Goal: Task Accomplishment & Management: Manage account settings

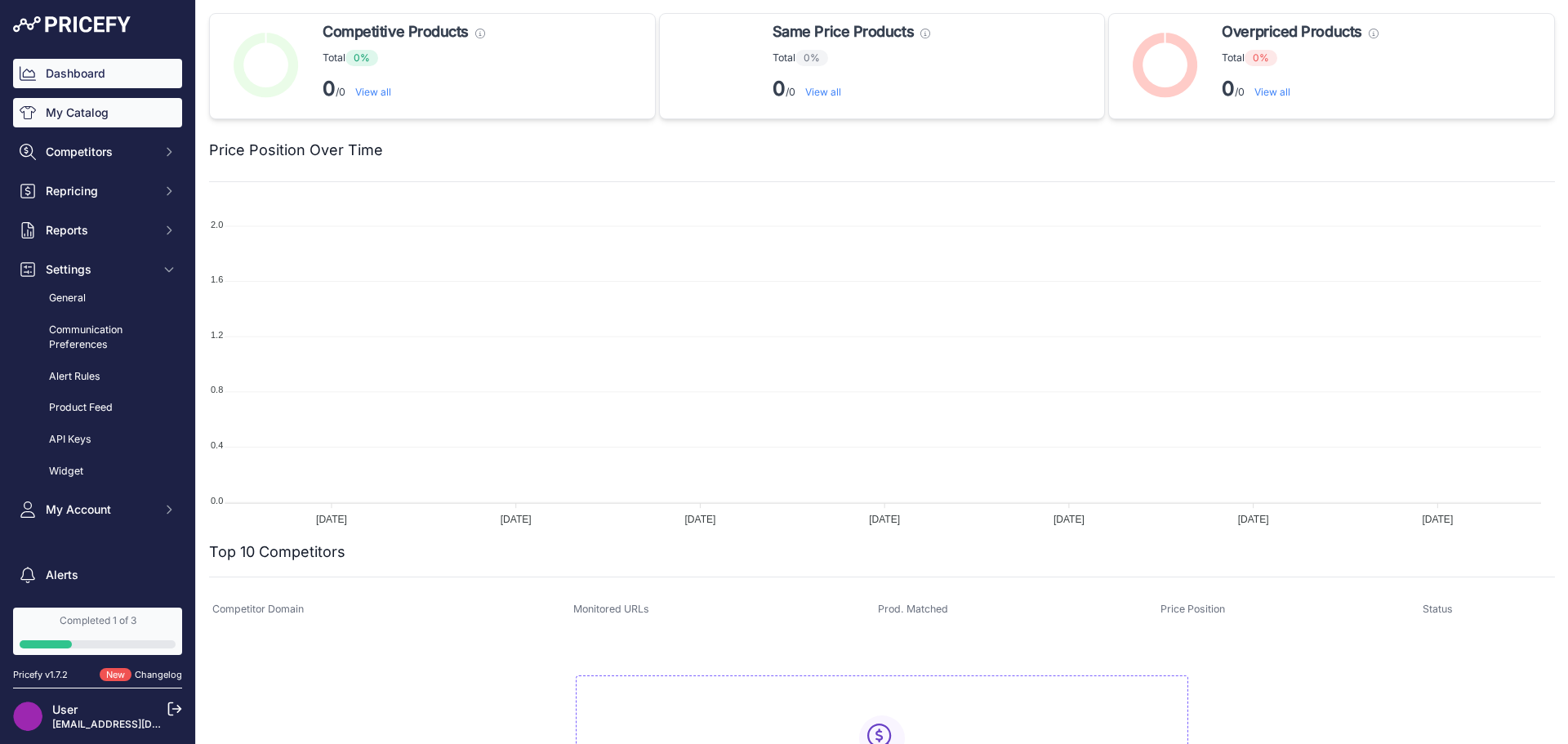
click at [111, 114] on link "My Catalog" at bounding box center [97, 112] width 169 height 29
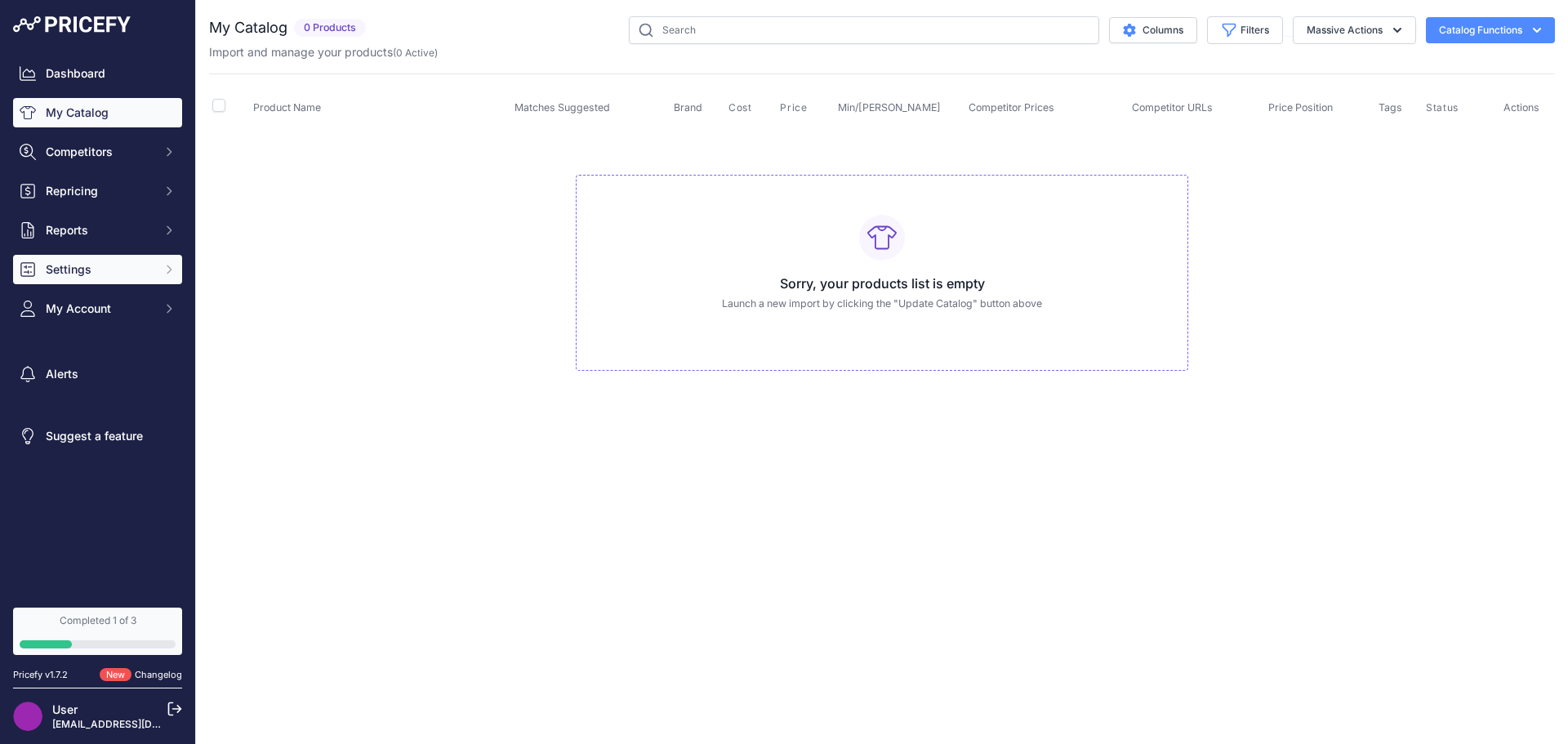
click at [96, 276] on span "Settings" at bounding box center [99, 270] width 107 height 16
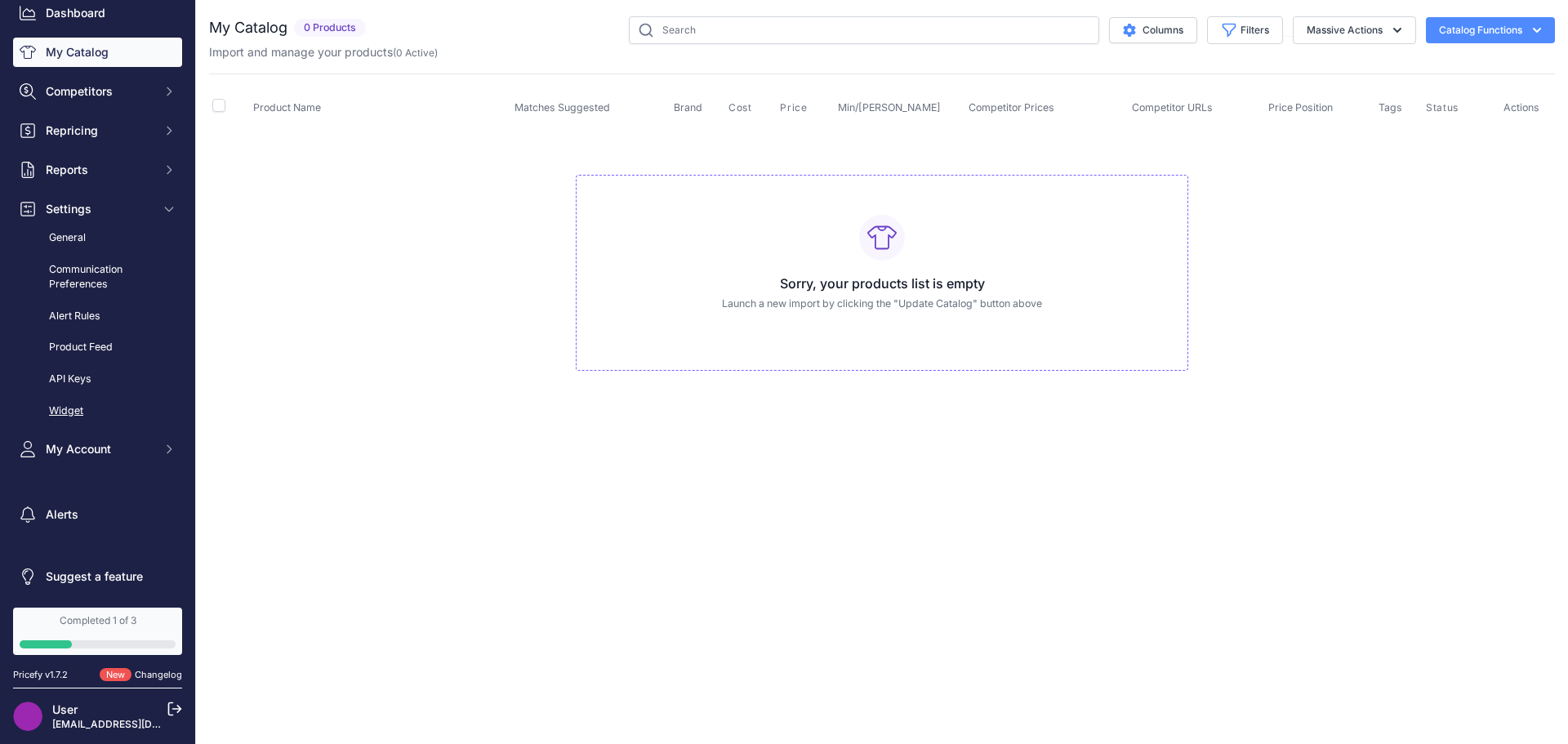
scroll to position [64, 0]
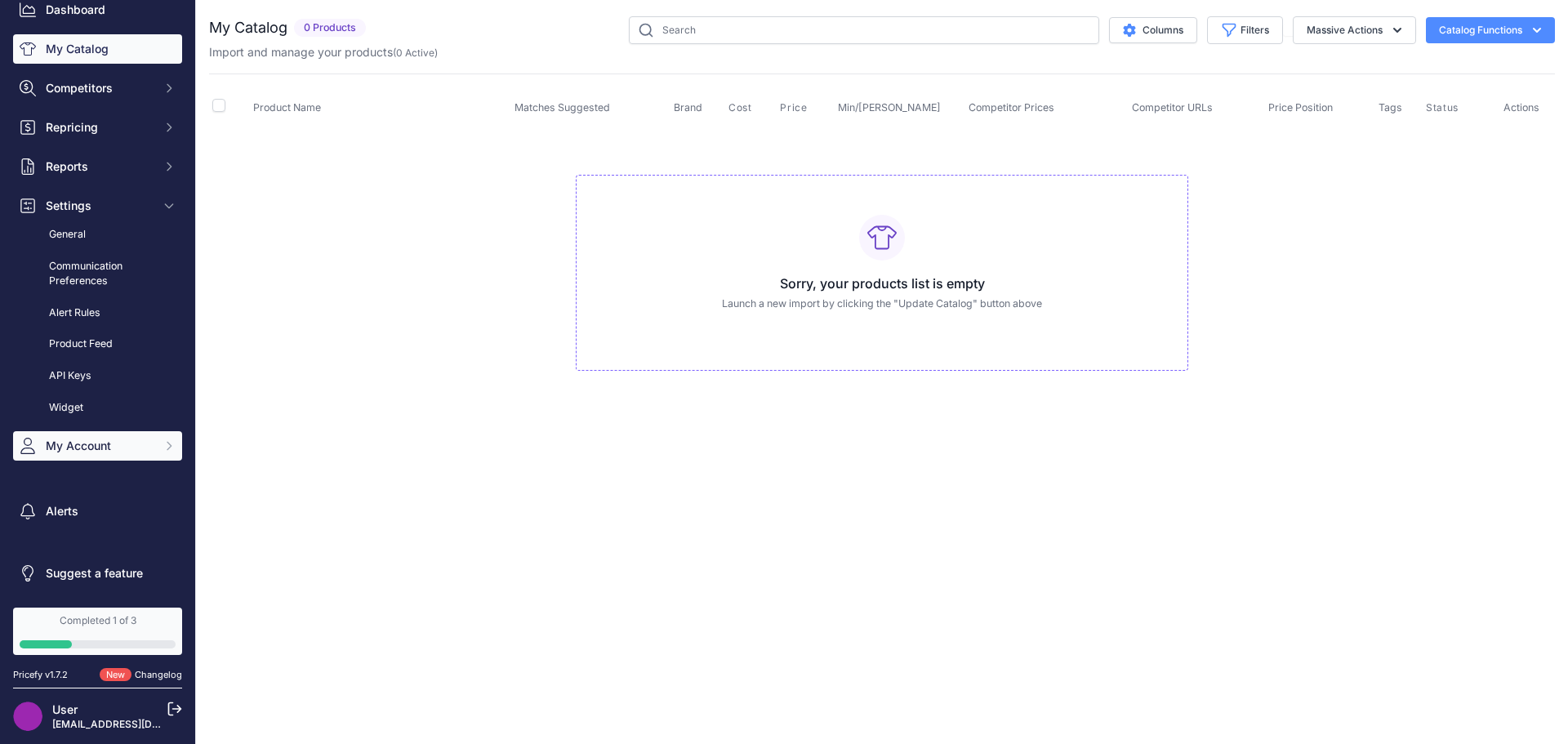
click at [112, 451] on span "My Account" at bounding box center [99, 446] width 107 height 16
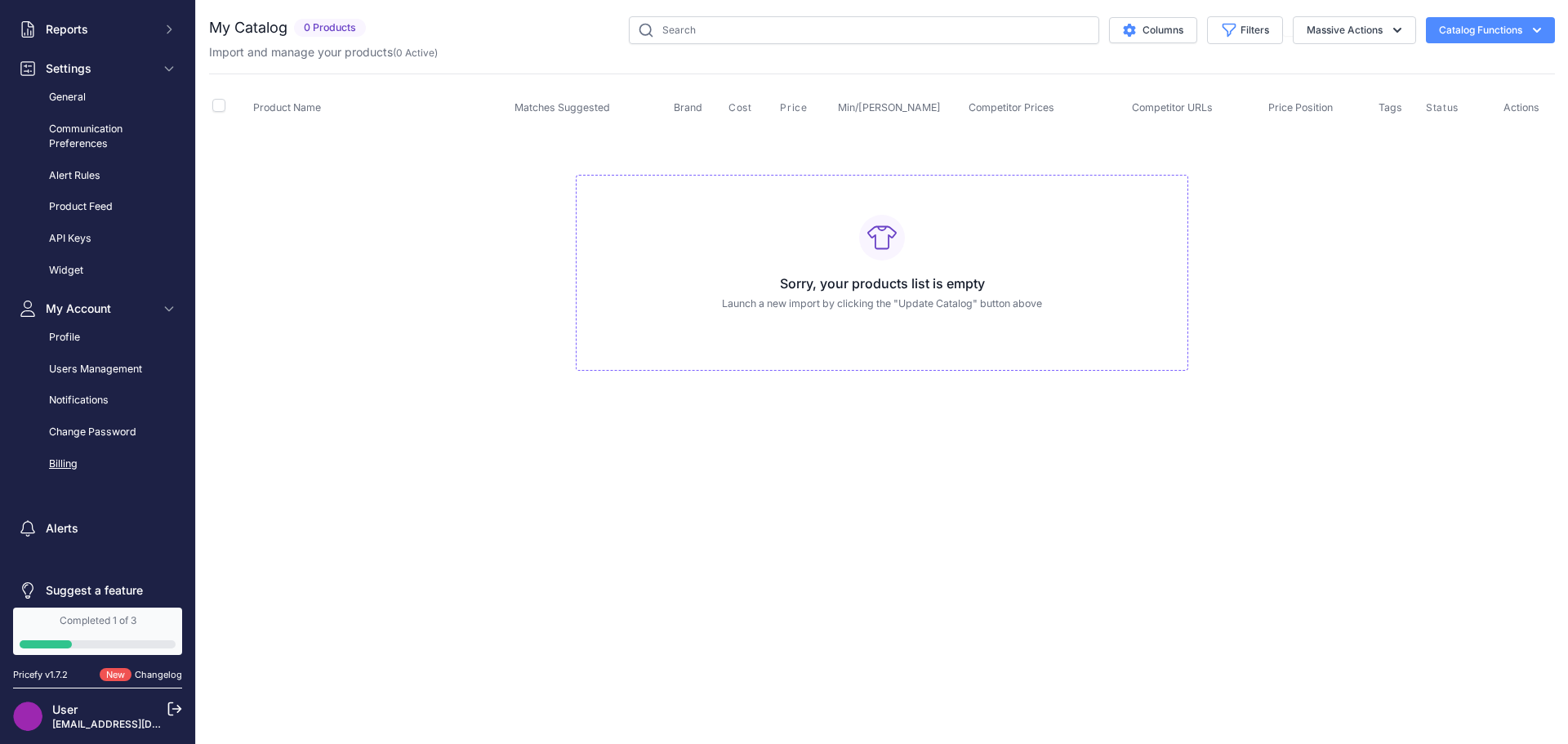
scroll to position [218, 0]
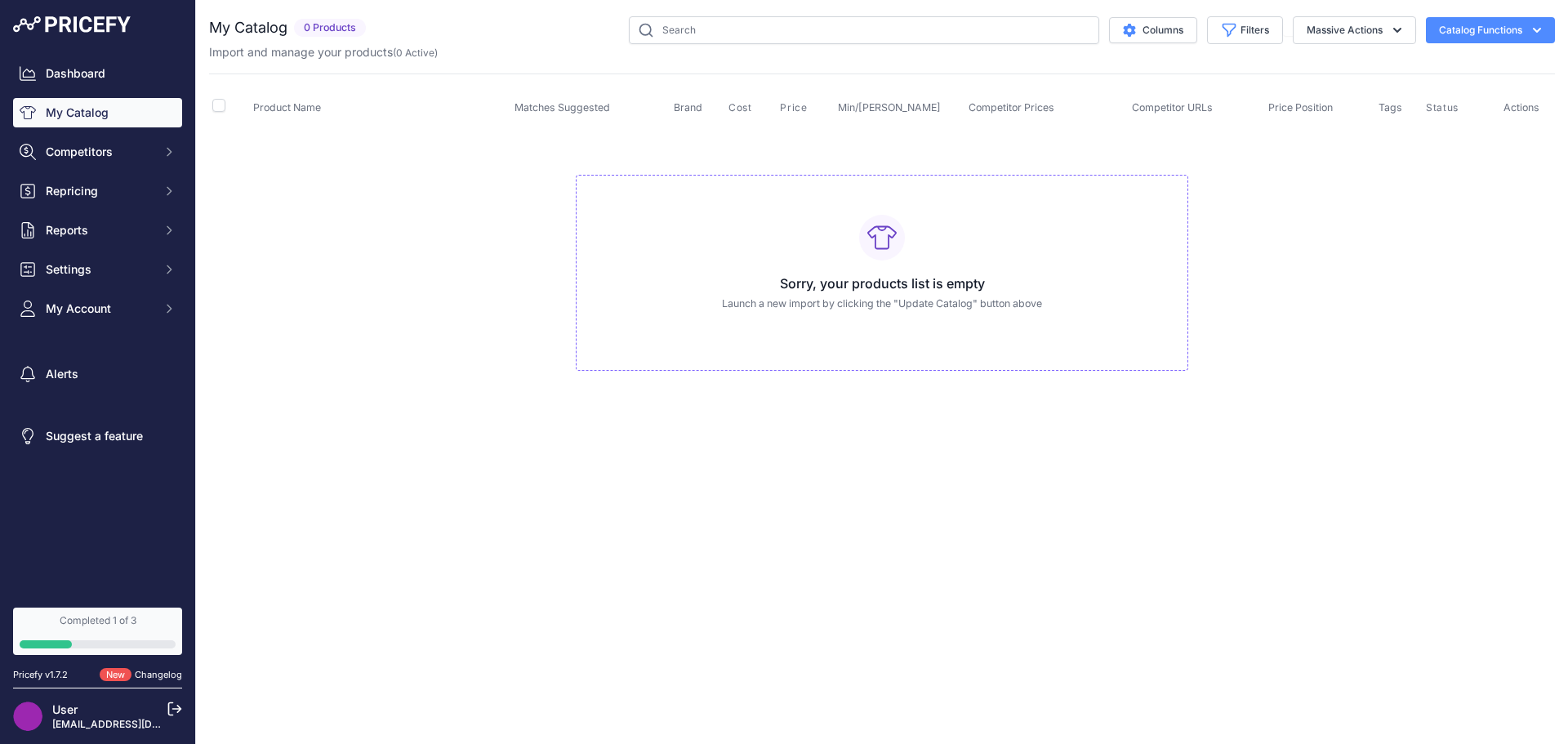
click at [1482, 32] on button "Catalog Functions" at bounding box center [1490, 30] width 129 height 27
click at [1431, 125] on link "Update Catalog" at bounding box center [1462, 123] width 183 height 29
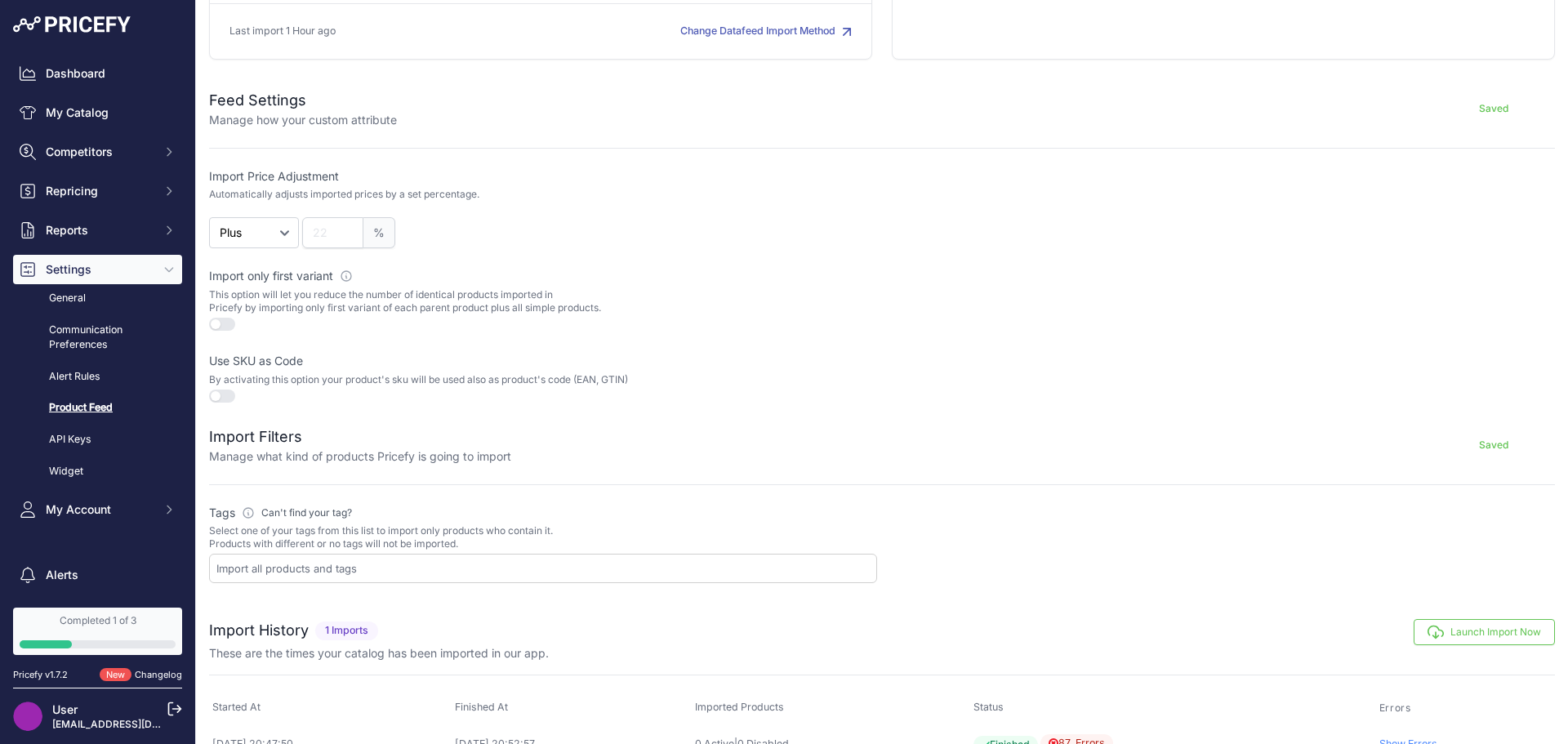
scroll to position [271, 0]
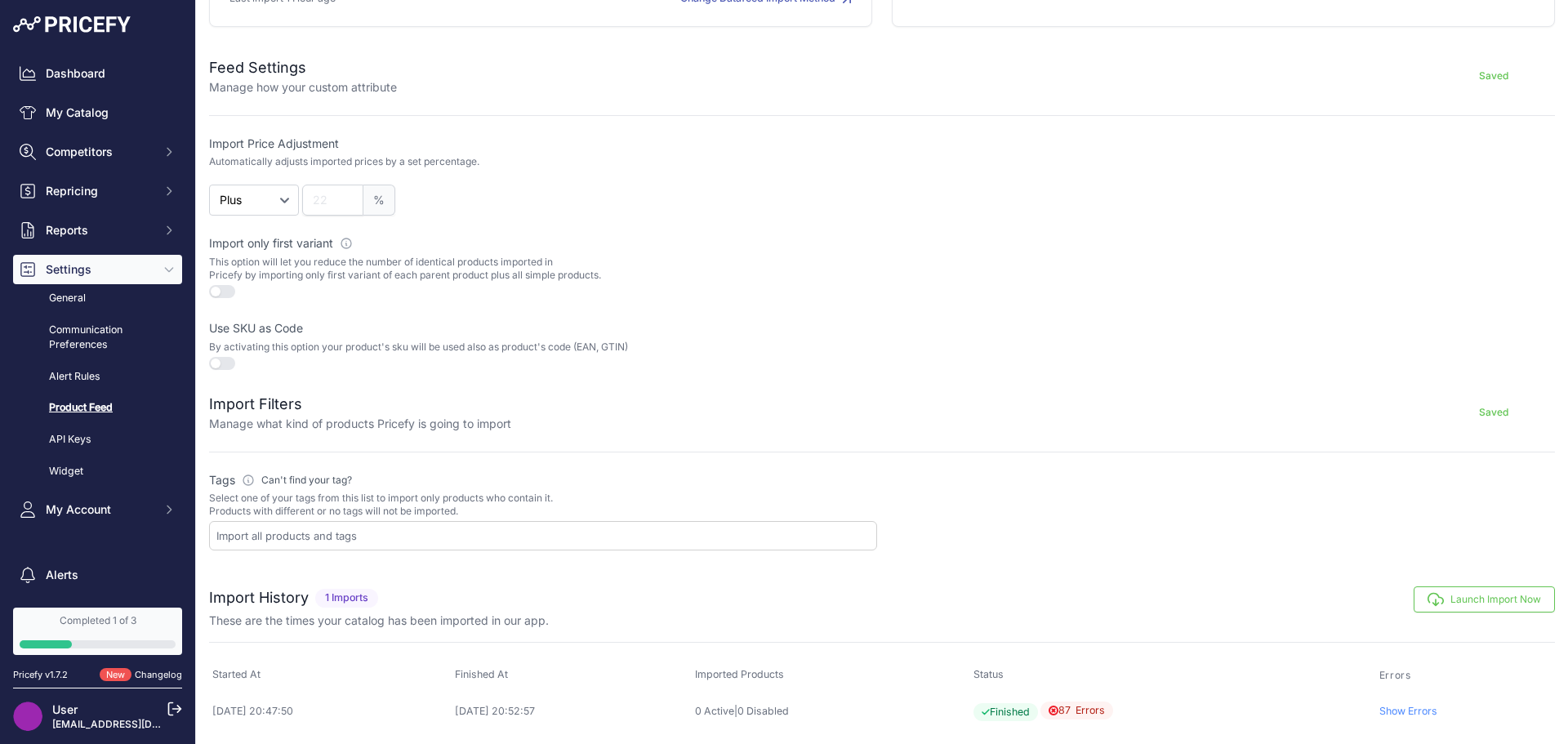
click at [1414, 710] on link "Show Errors" at bounding box center [1408, 710] width 58 height 12
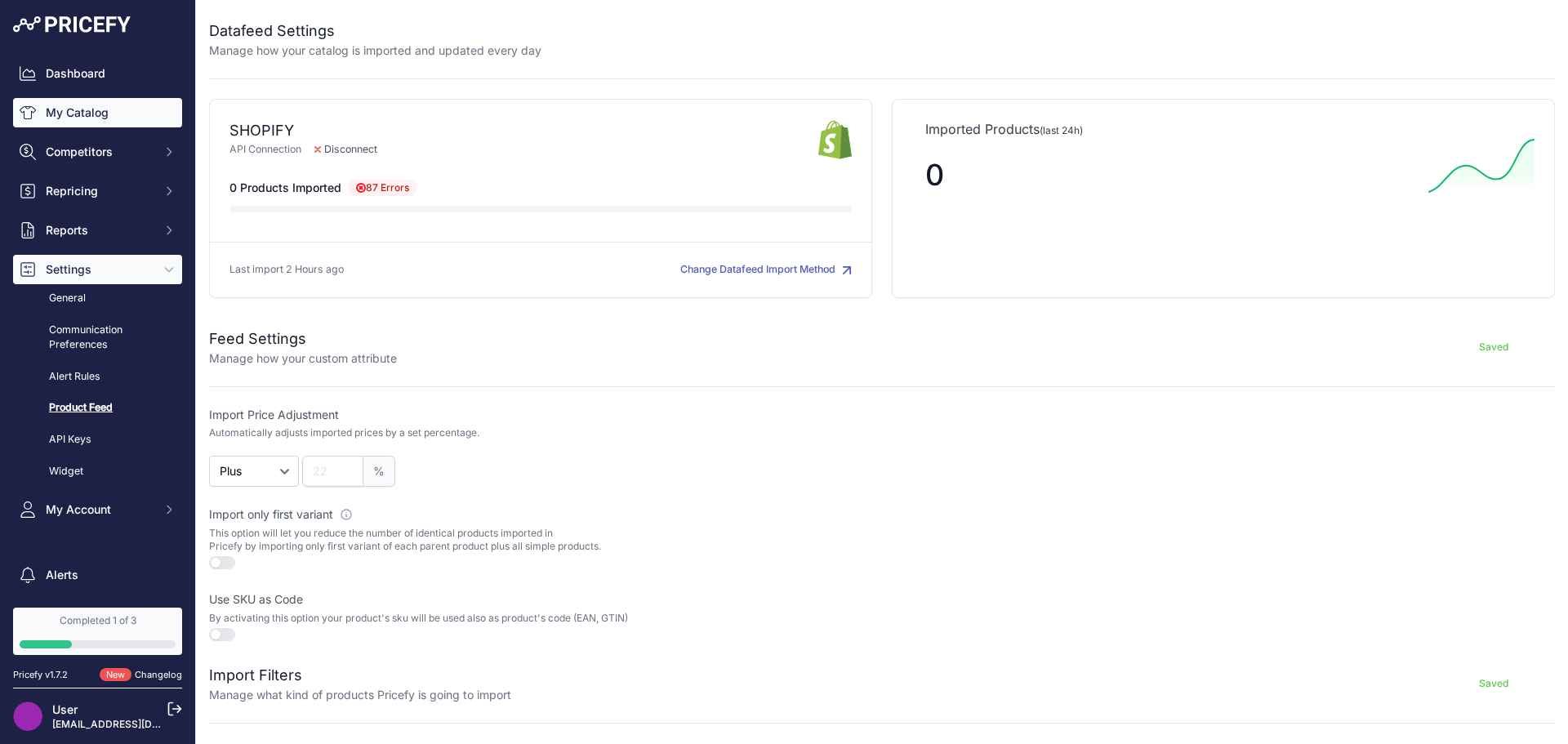
click at [80, 108] on link "My Catalog" at bounding box center [97, 112] width 169 height 29
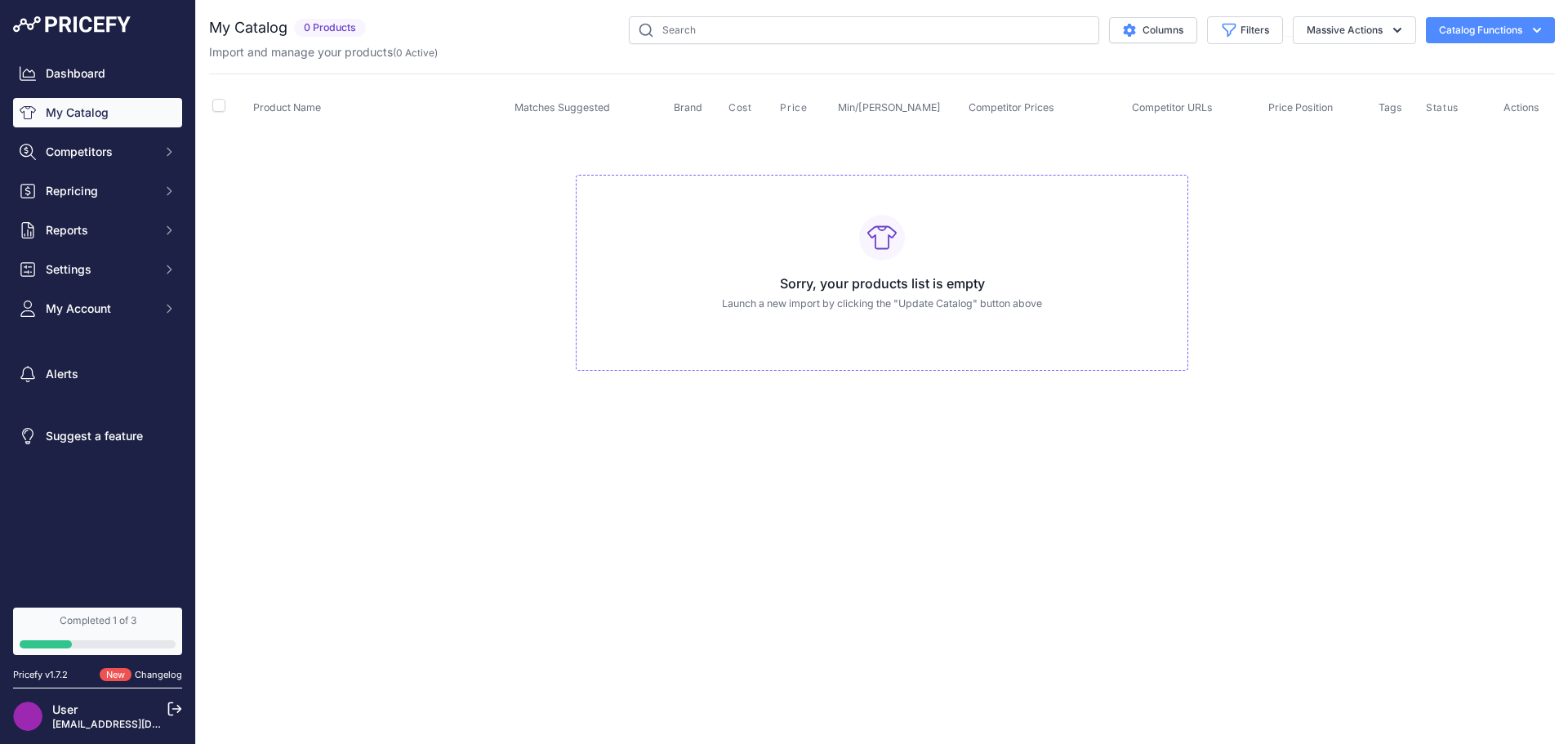
click at [1471, 33] on button "Catalog Functions" at bounding box center [1490, 30] width 129 height 27
click at [1458, 122] on link "Update Catalog" at bounding box center [1462, 123] width 183 height 29
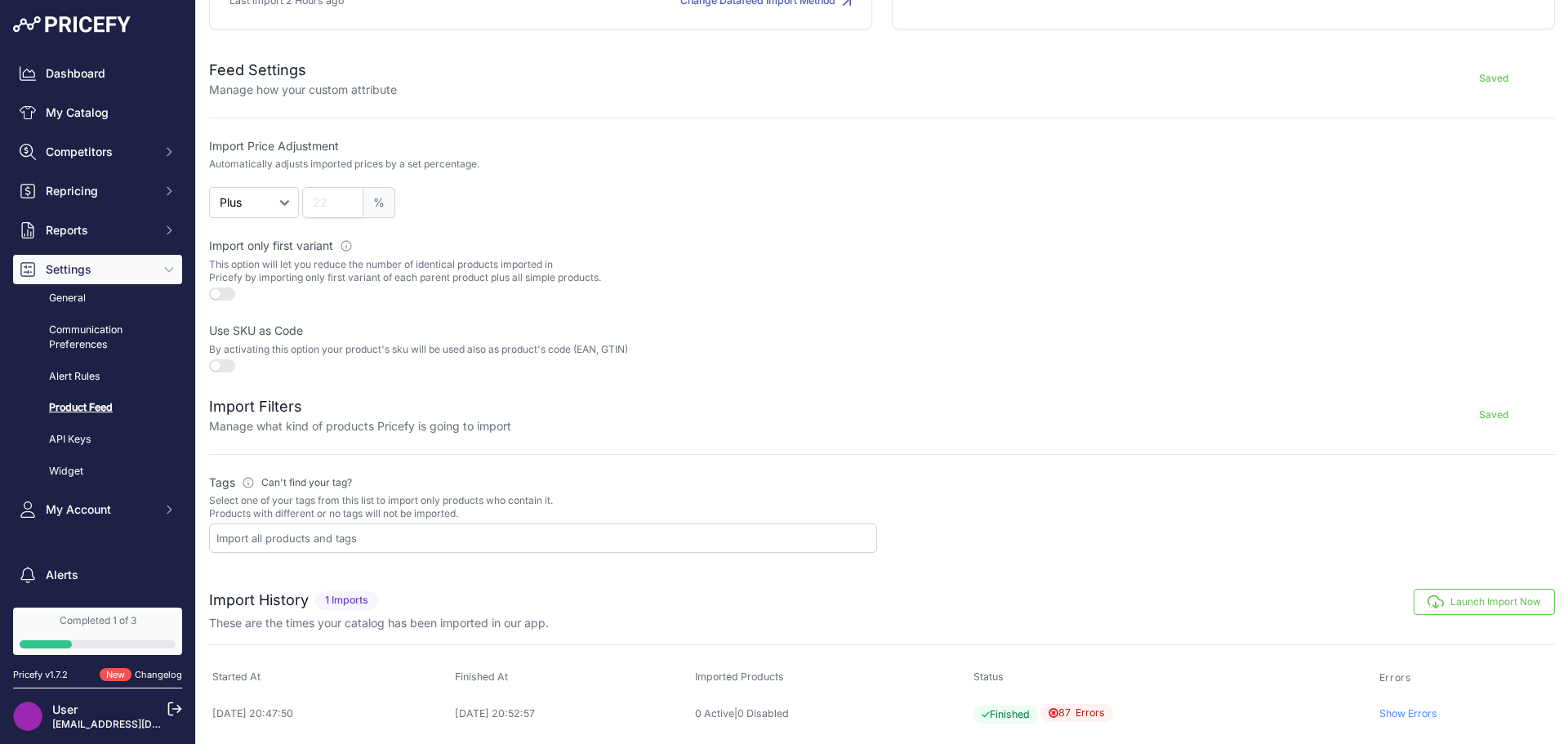
scroll to position [271, 0]
click at [375, 532] on input "text" at bounding box center [546, 536] width 660 height 15
click at [347, 598] on span "1 Imports" at bounding box center [346, 598] width 63 height 19
click at [1437, 600] on button "Launch Import Now" at bounding box center [1484, 600] width 142 height 27
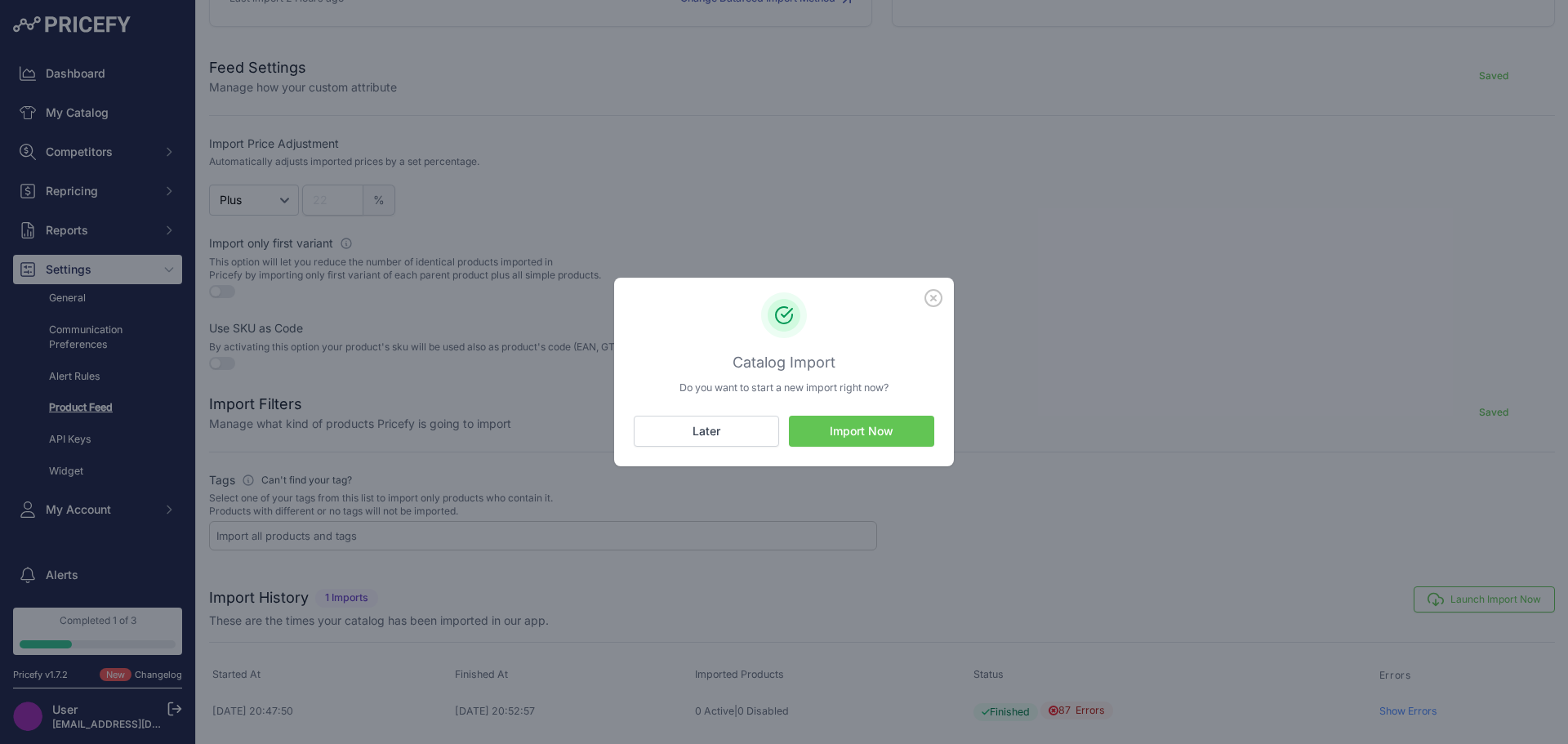
click at [846, 435] on button "Import Now" at bounding box center [861, 431] width 145 height 31
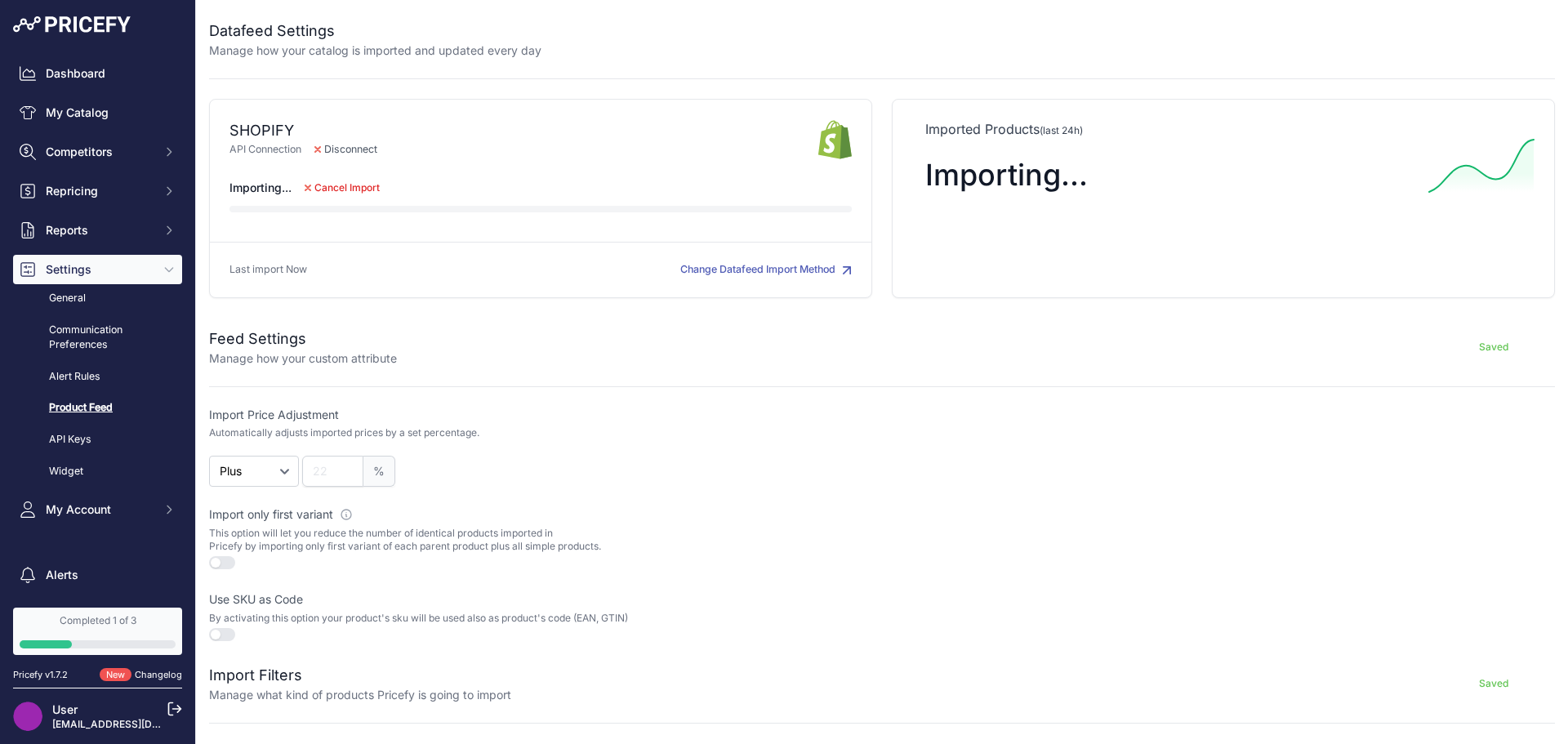
click at [225, 631] on button "button" at bounding box center [222, 634] width 26 height 13
click at [104, 74] on link "Dashboard" at bounding box center [97, 73] width 169 height 29
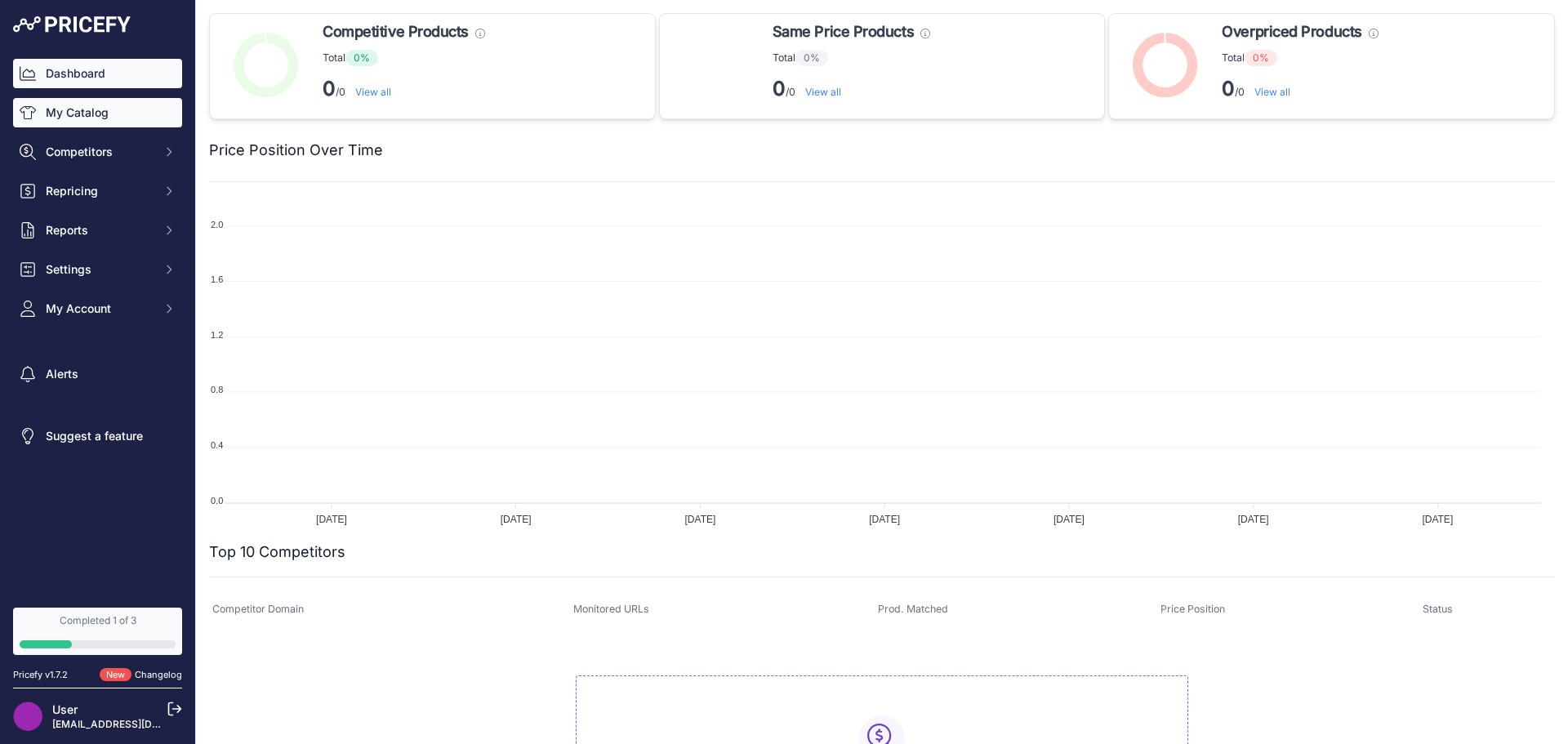
click at [122, 109] on link "My Catalog" at bounding box center [97, 112] width 169 height 29
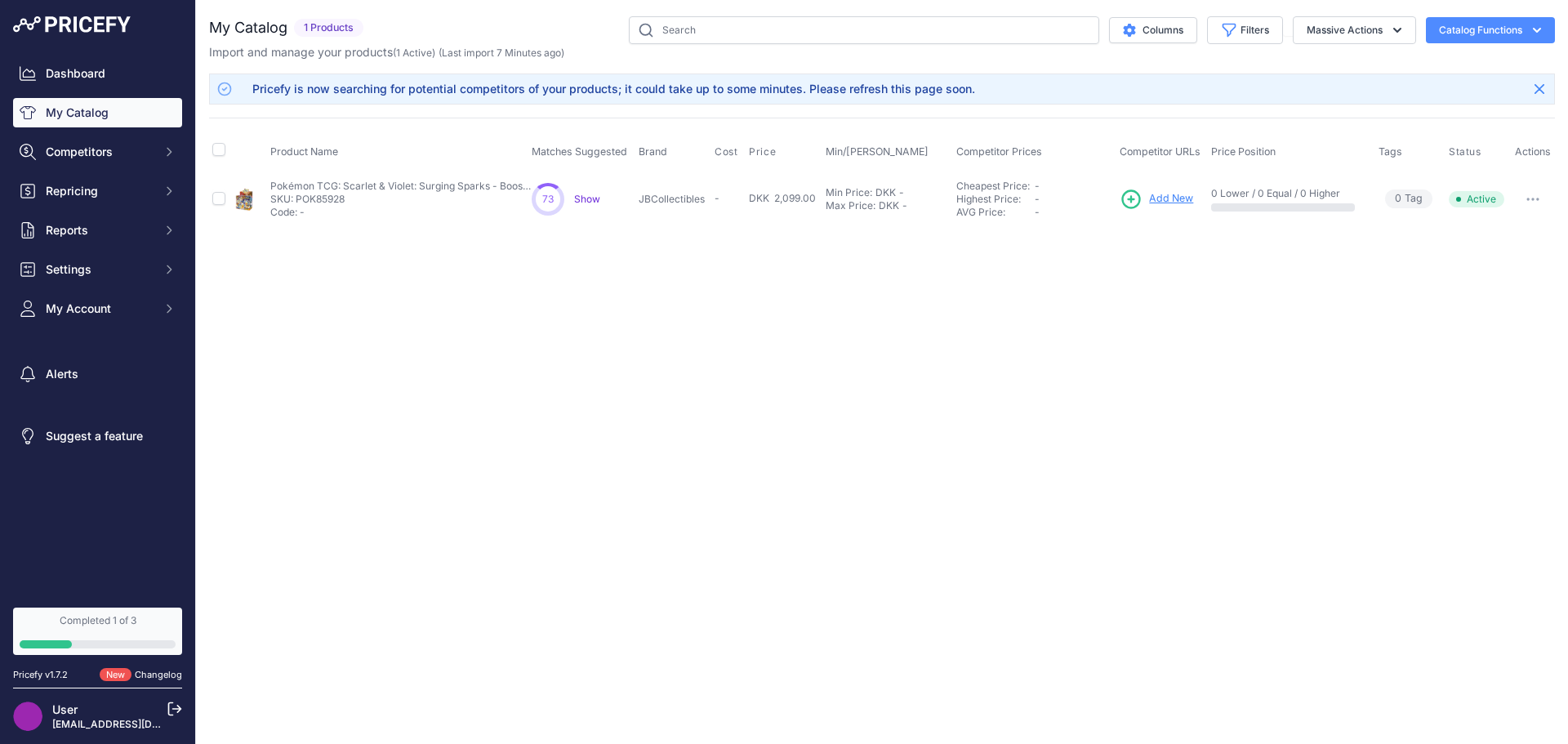
click at [585, 204] on span "Show" at bounding box center [587, 198] width 26 height 12
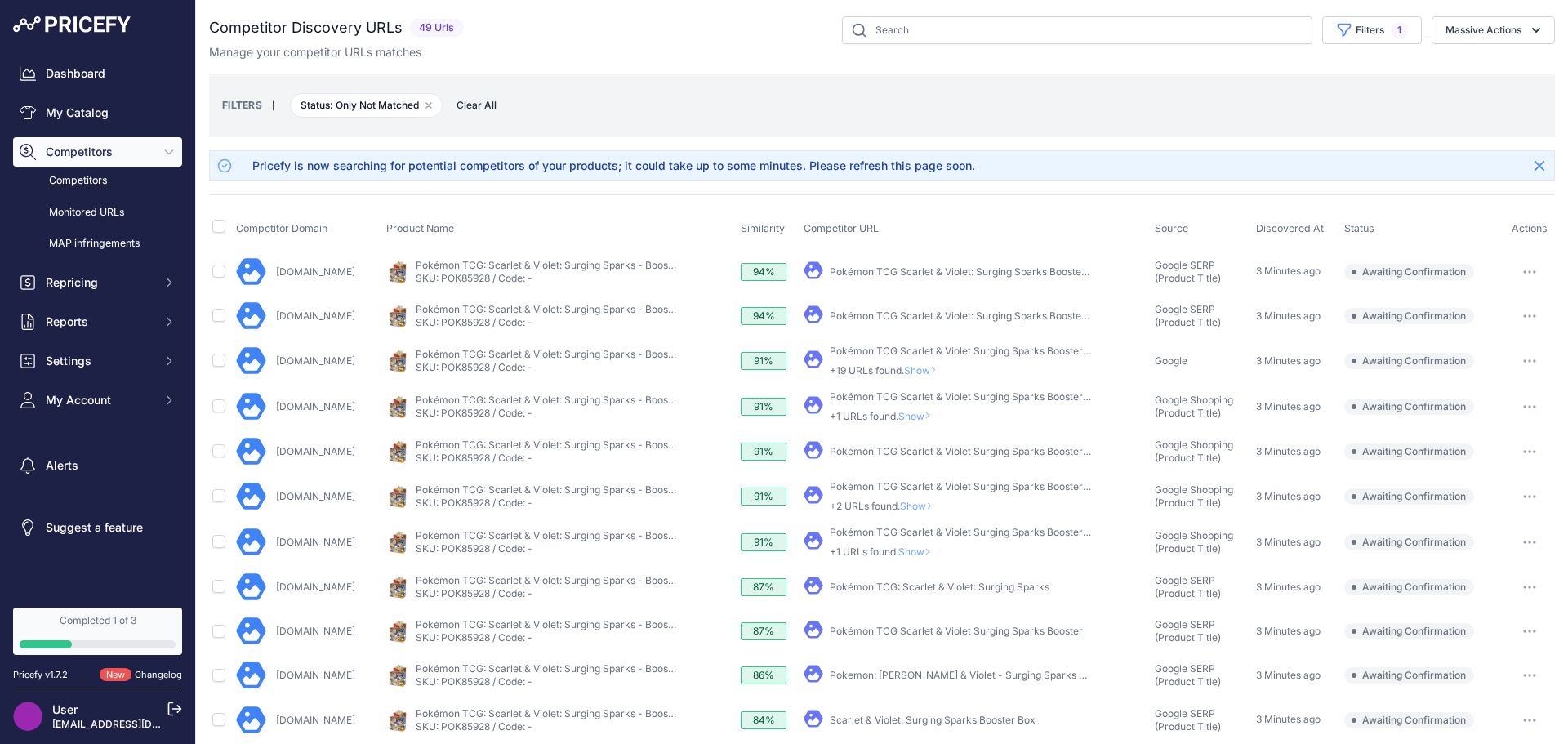
click at [1524, 272] on icon "button" at bounding box center [1525, 272] width 2 height 2
click at [1032, 219] on th "Competitor URL" at bounding box center [976, 229] width 351 height 41
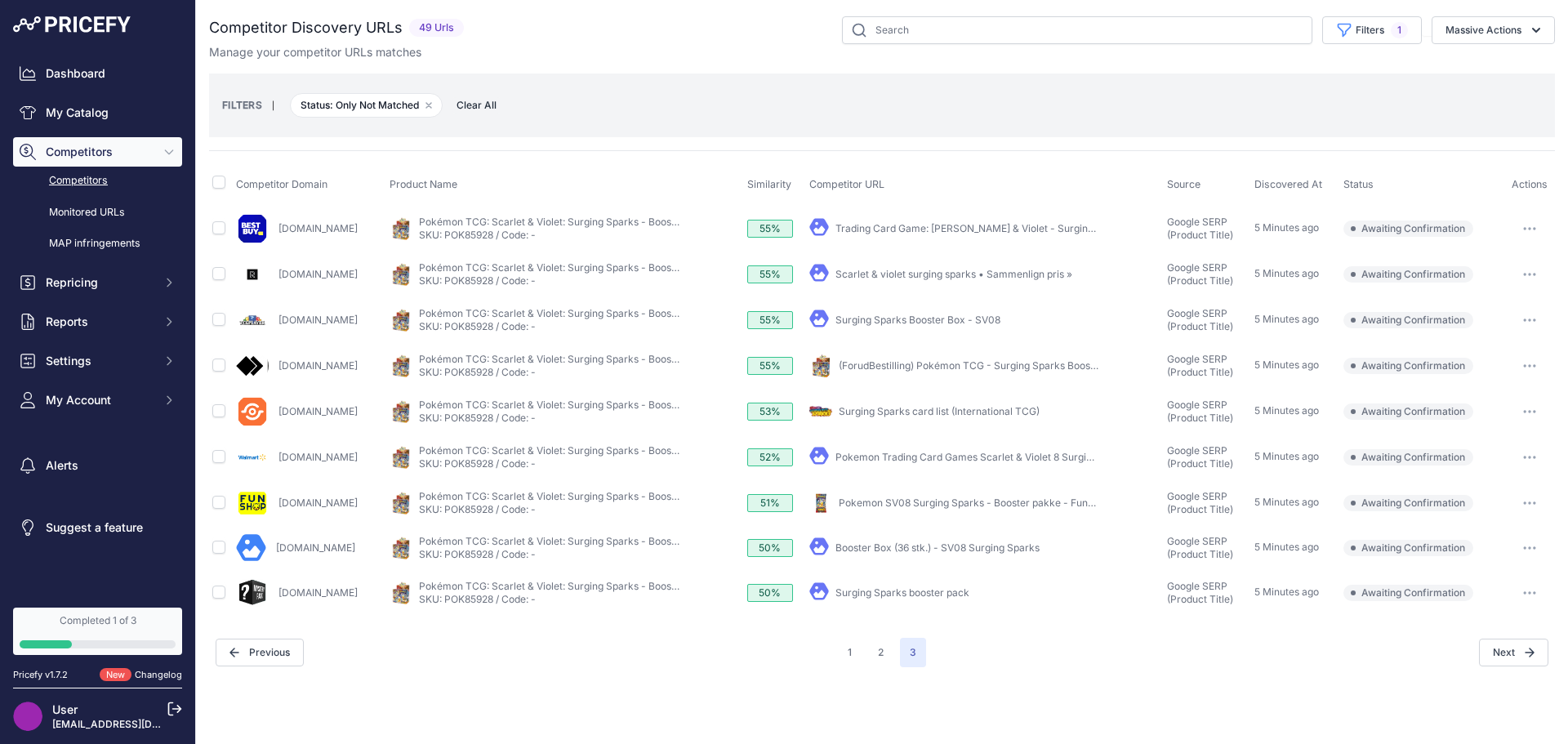
click at [878, 654] on button "2" at bounding box center [881, 653] width 26 height 29
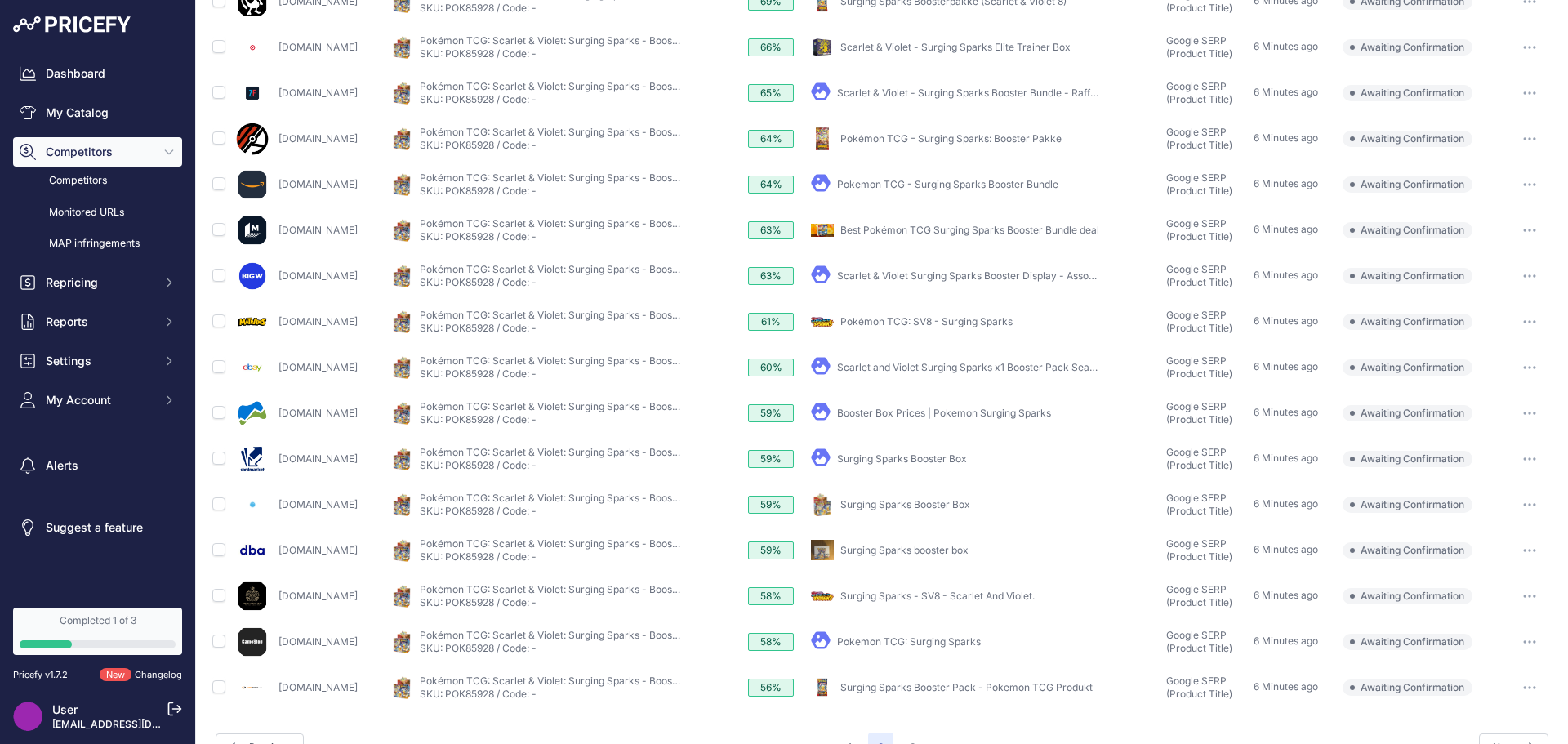
scroll to position [442, 0]
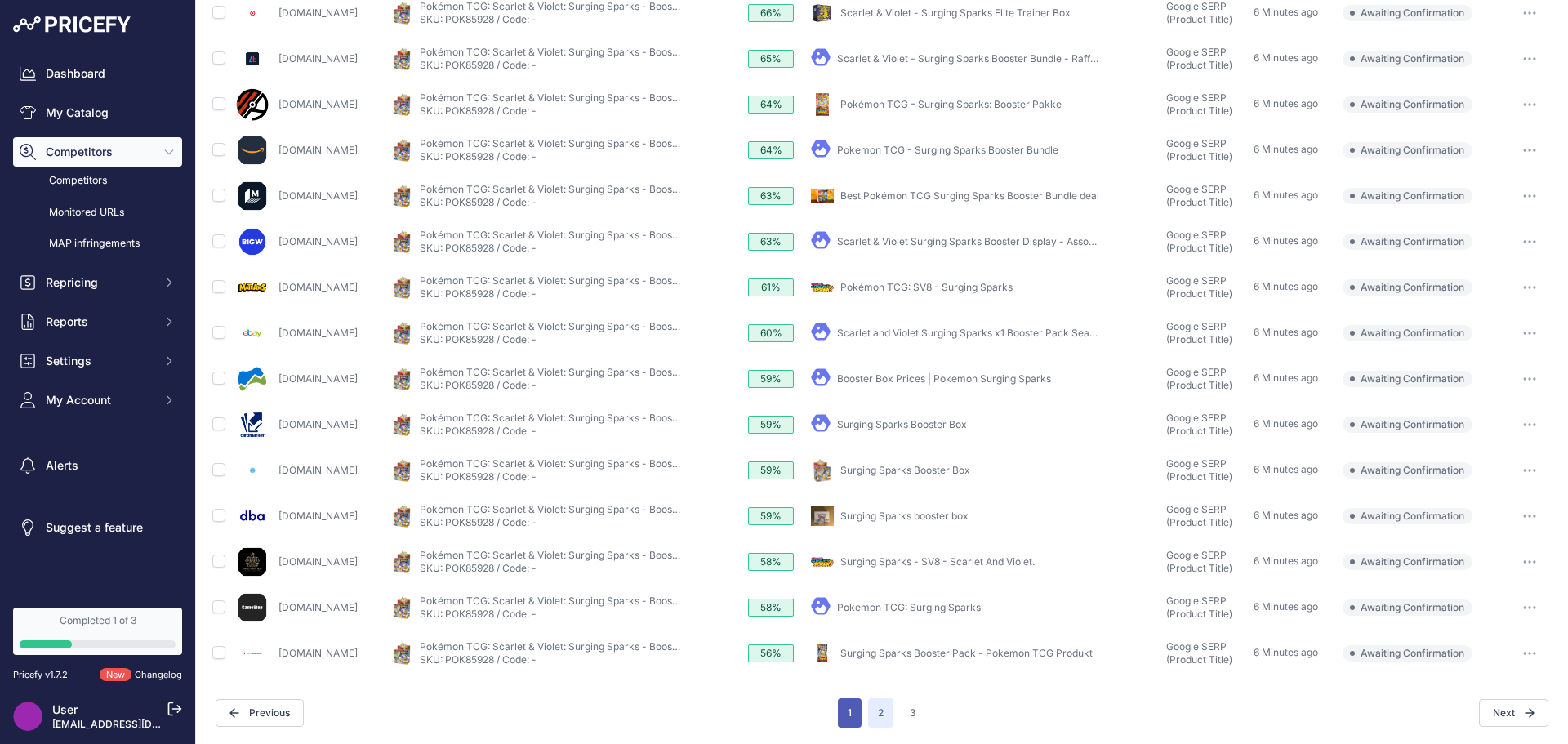
click at [841, 710] on button "1" at bounding box center [850, 713] width 24 height 29
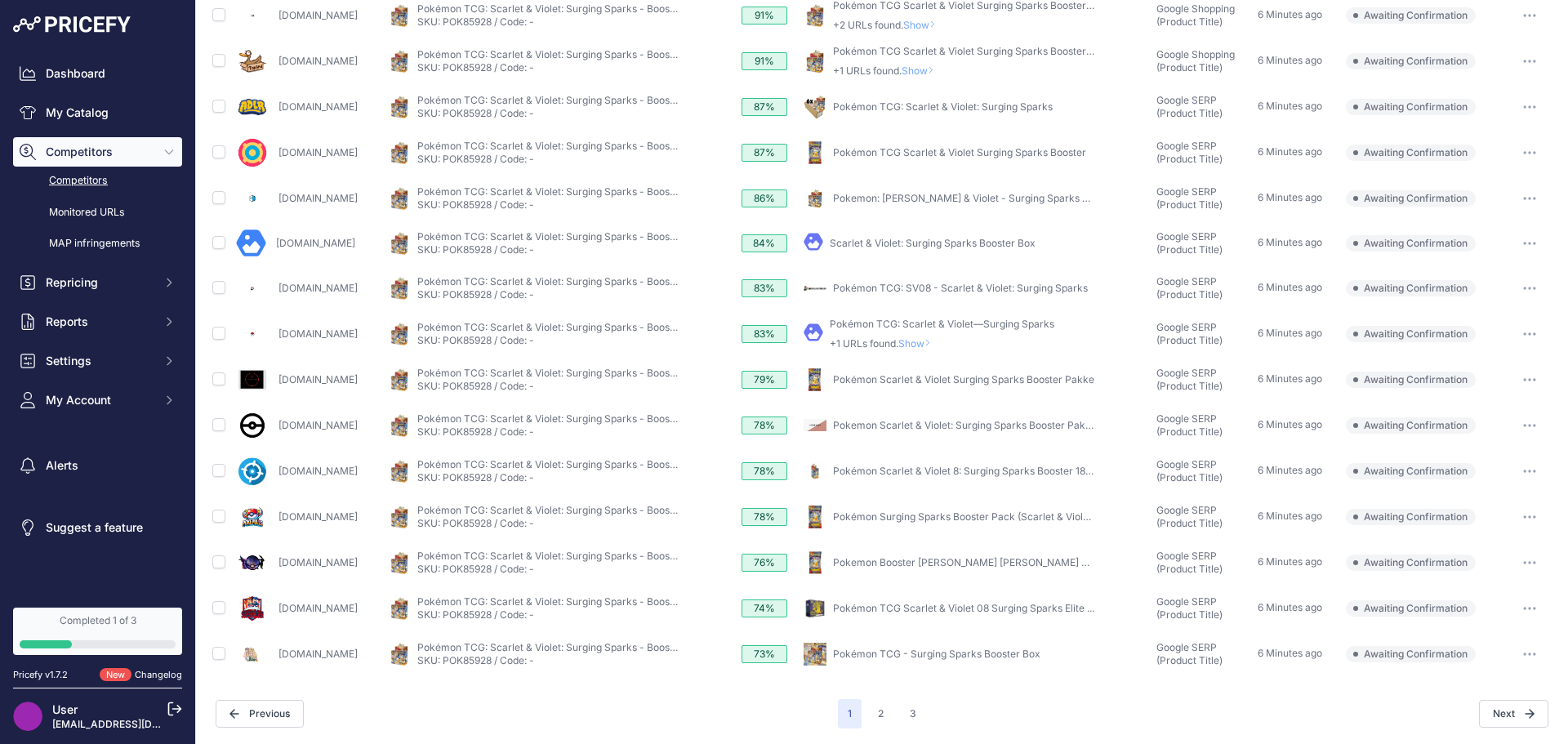
scroll to position [34, 0]
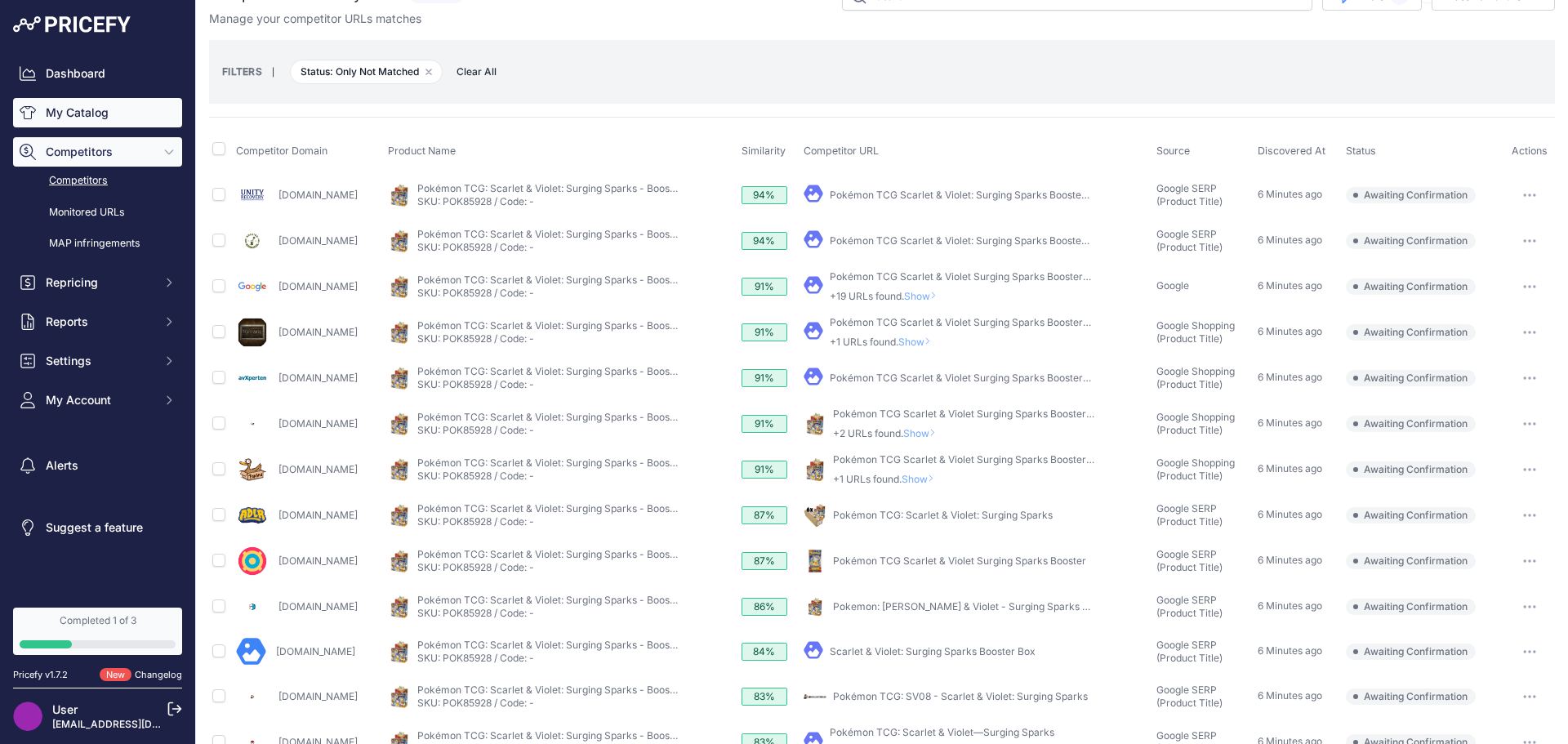
click at [67, 112] on link "My Catalog" at bounding box center [97, 112] width 169 height 29
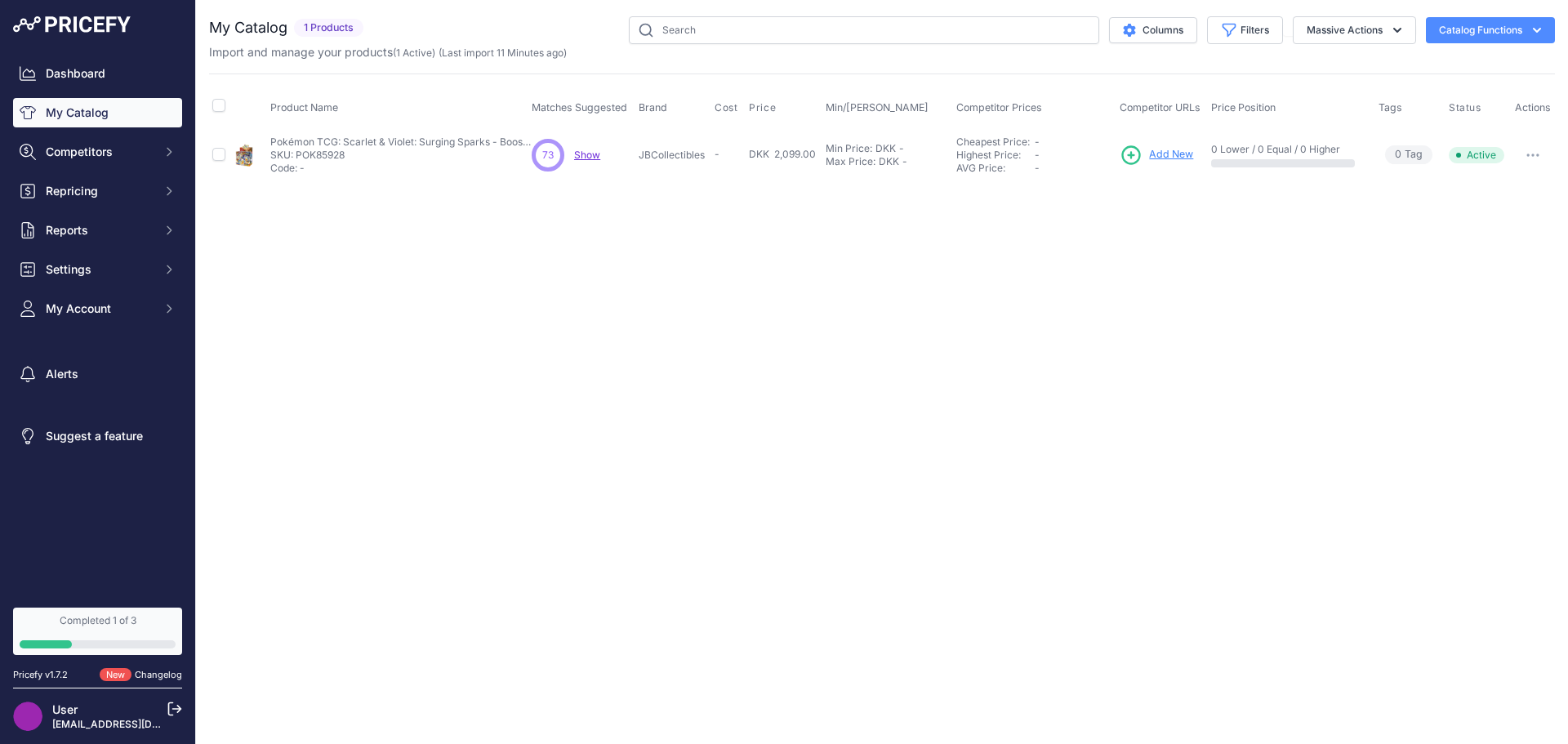
click at [1168, 154] on span "Add New" at bounding box center [1171, 154] width 44 height 16
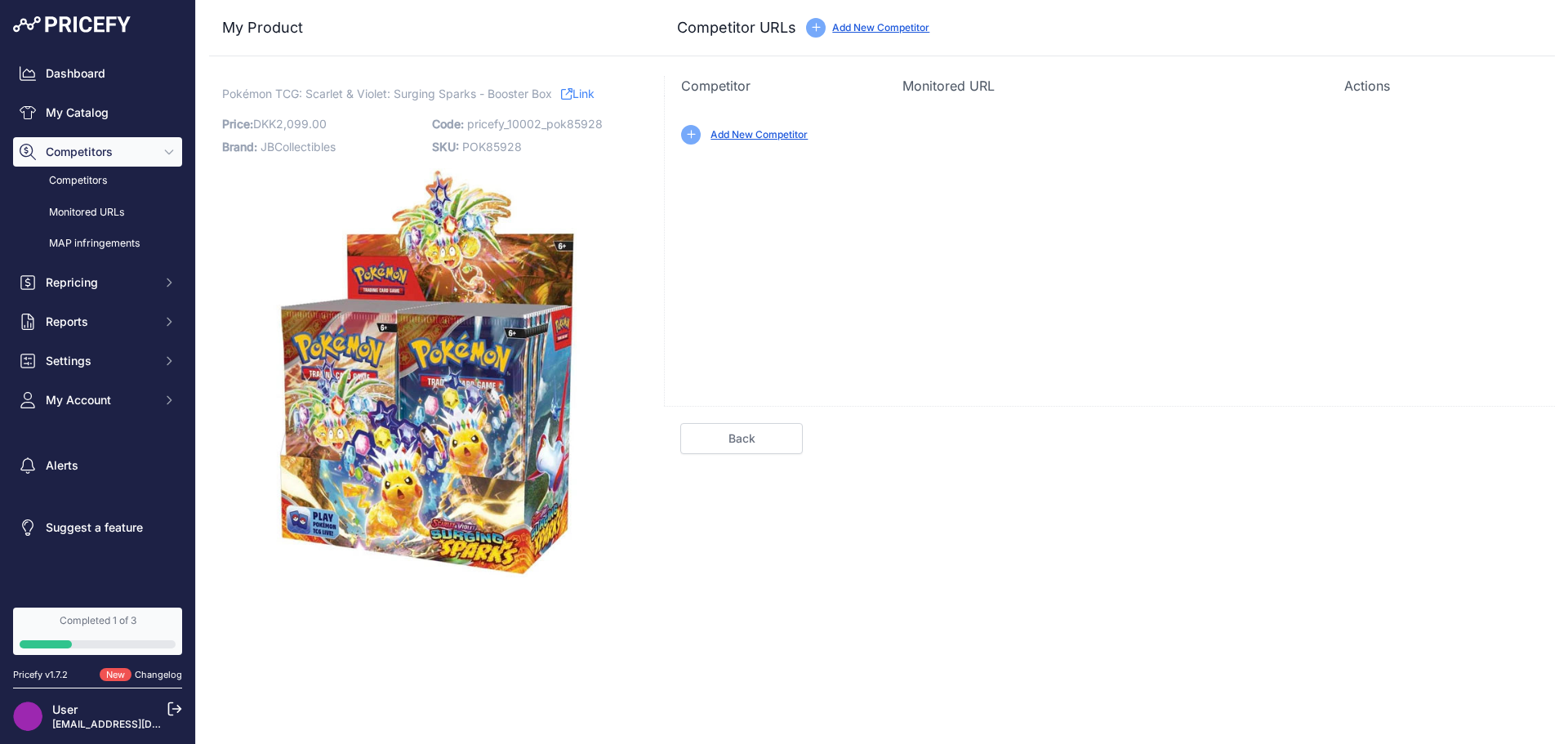
click at [792, 134] on link "Add New Competitor" at bounding box center [759, 133] width 97 height 12
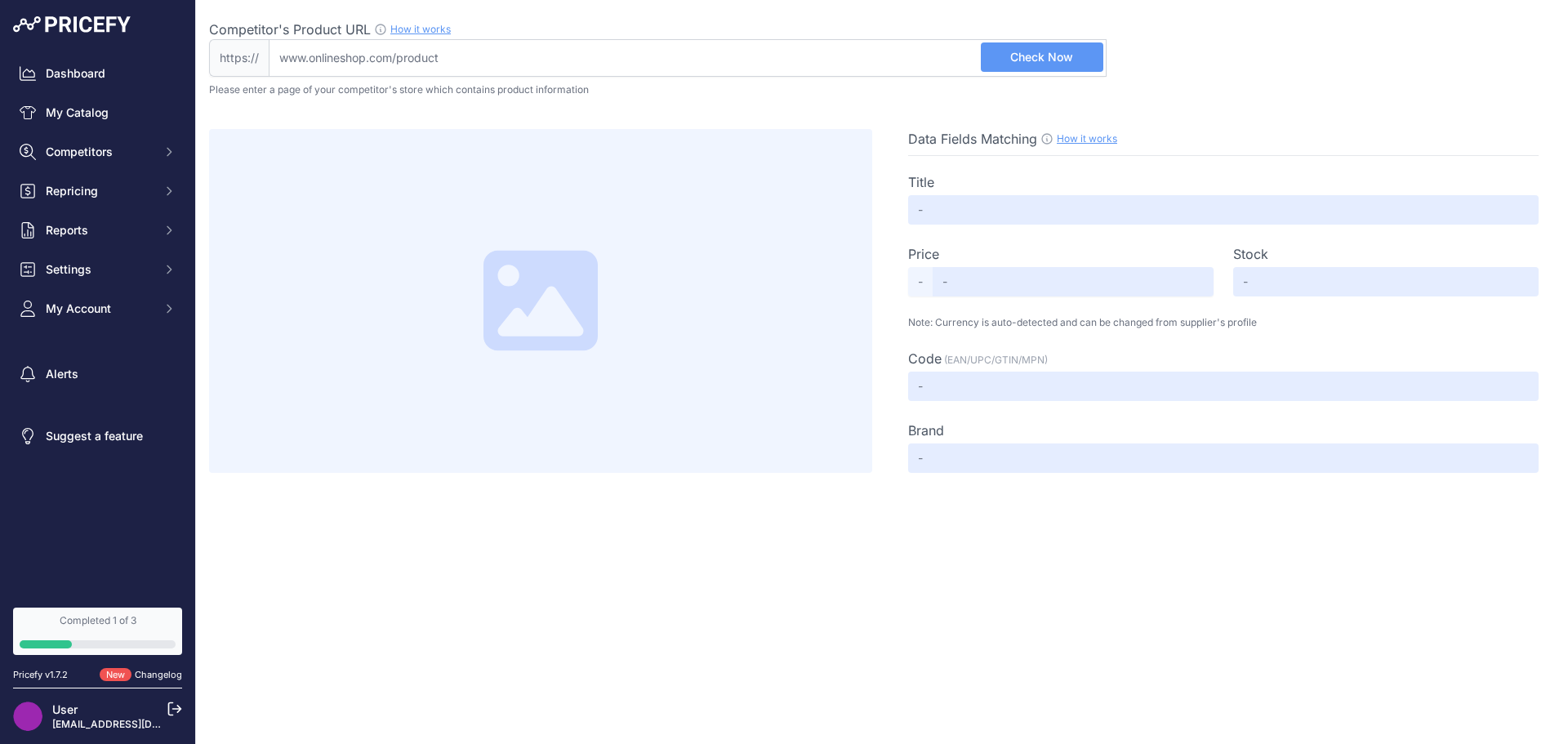
click at [694, 58] on input "Competitor's Product URL How it works In order to create your competitor's extr…" at bounding box center [687, 58] width 838 height 37
paste input "[URL][DOMAIN_NAME]"
click at [1043, 60] on span "Check Now" at bounding box center [1042, 58] width 63 height 16
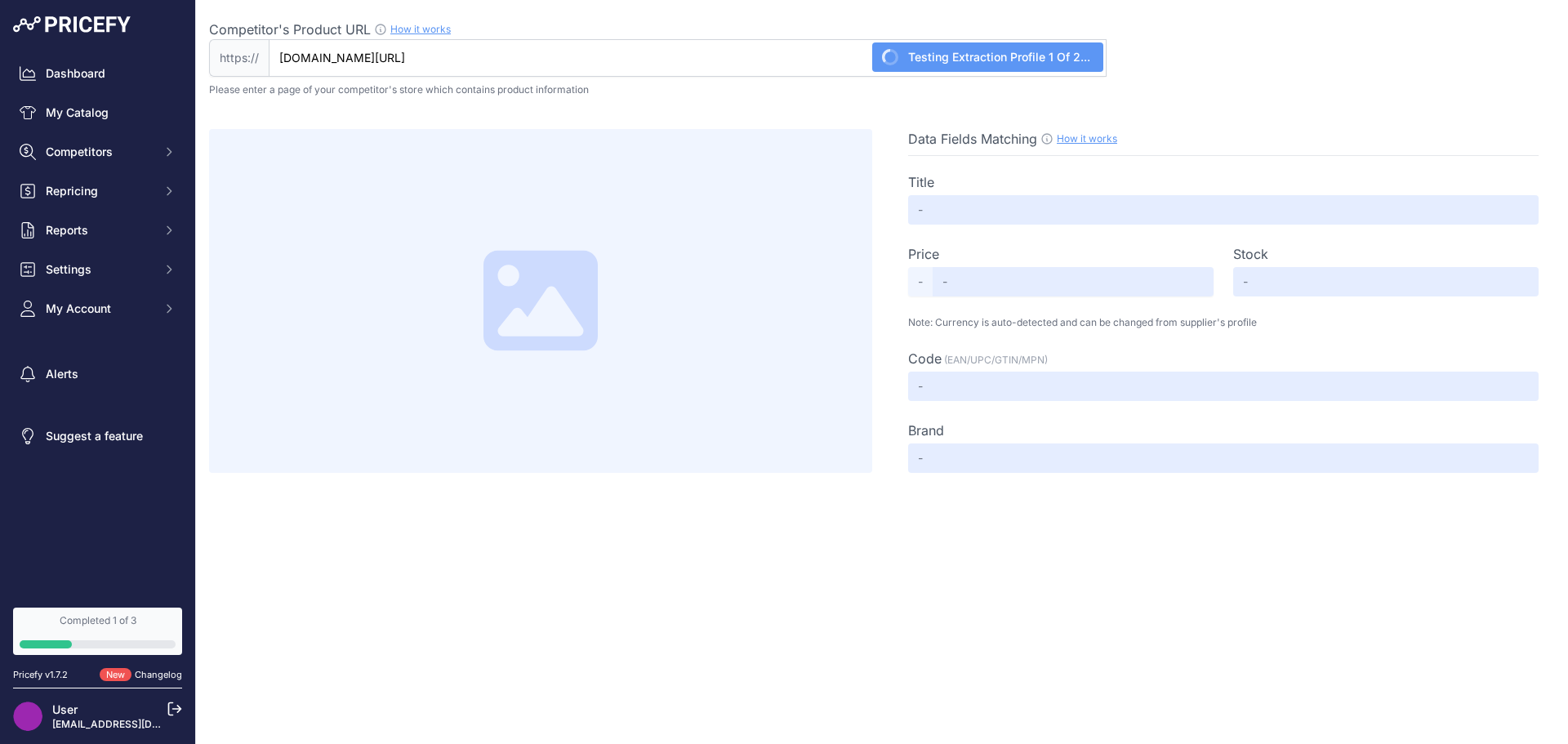
click at [886, 66] on div "https:// rogerz.dk/products/pokemon-surging-sparks-booster-box?variant=50254621…" at bounding box center [658, 58] width 897 height 37
drag, startPoint x: 597, startPoint y: 56, endPoint x: 1221, endPoint y: 66, distance: 624.1
click at [1207, 65] on div "Competitor's Product URL How it works In order to create your competitor's extr…" at bounding box center [882, 48] width 1346 height 58
type input "rogerz.dk/products/pokemon-surging-sparks-booster-box"
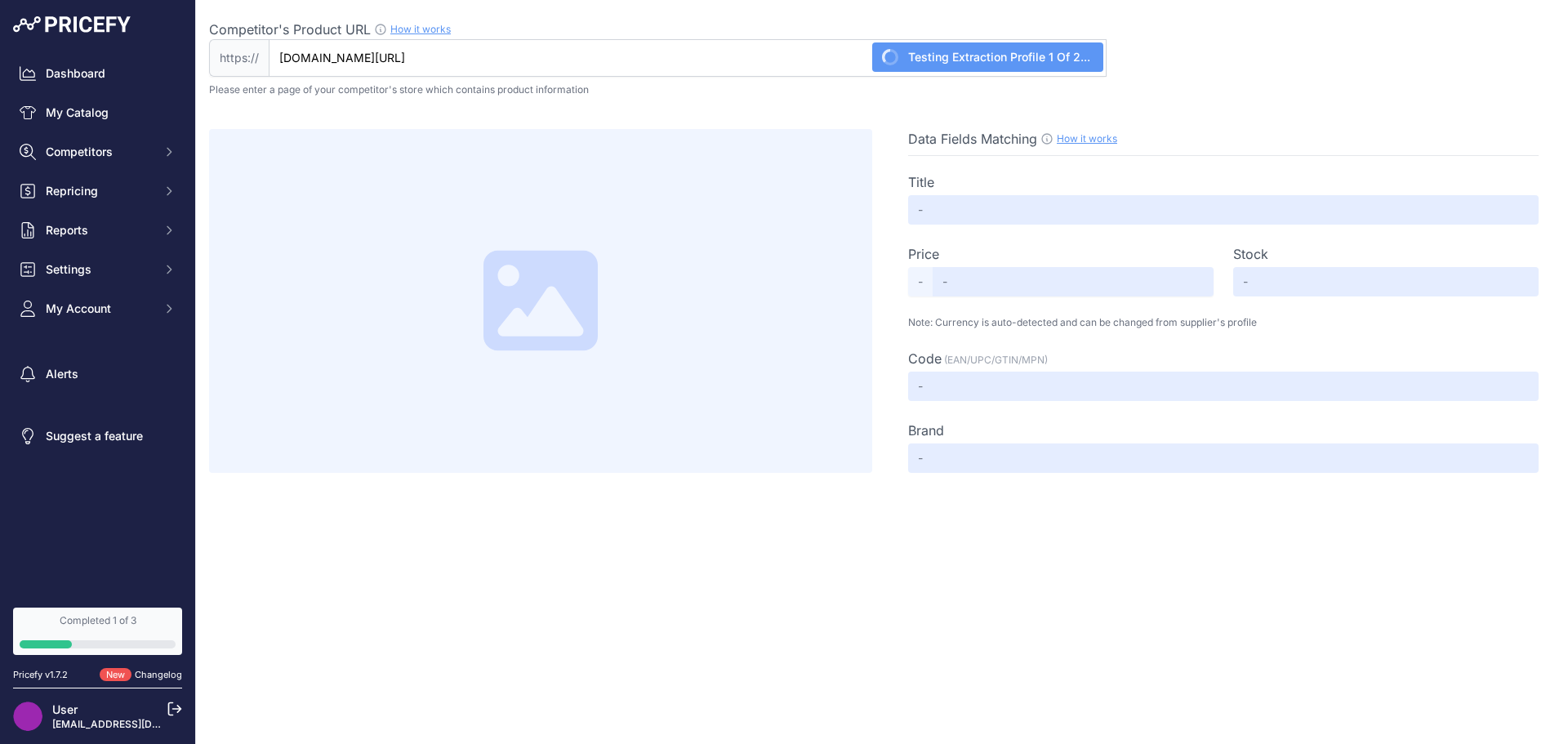
scroll to position [0, 0]
type input "Pokémon TCG: Surging Sparks Booster Box (Scarlet & Violet 8)"
type input "2199"
type input "Available"
type input "0820650859526"
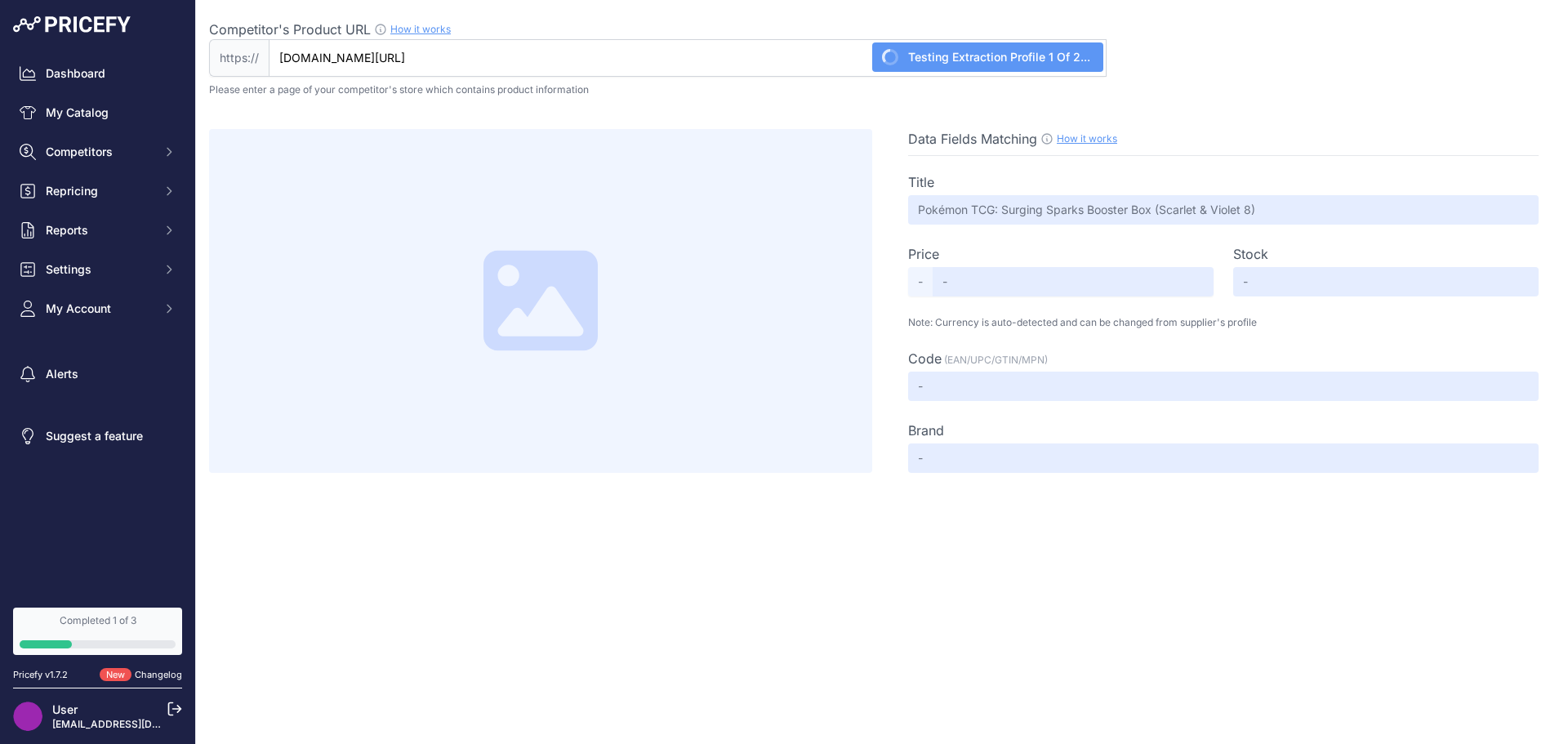
type input "The Pokémon Company"
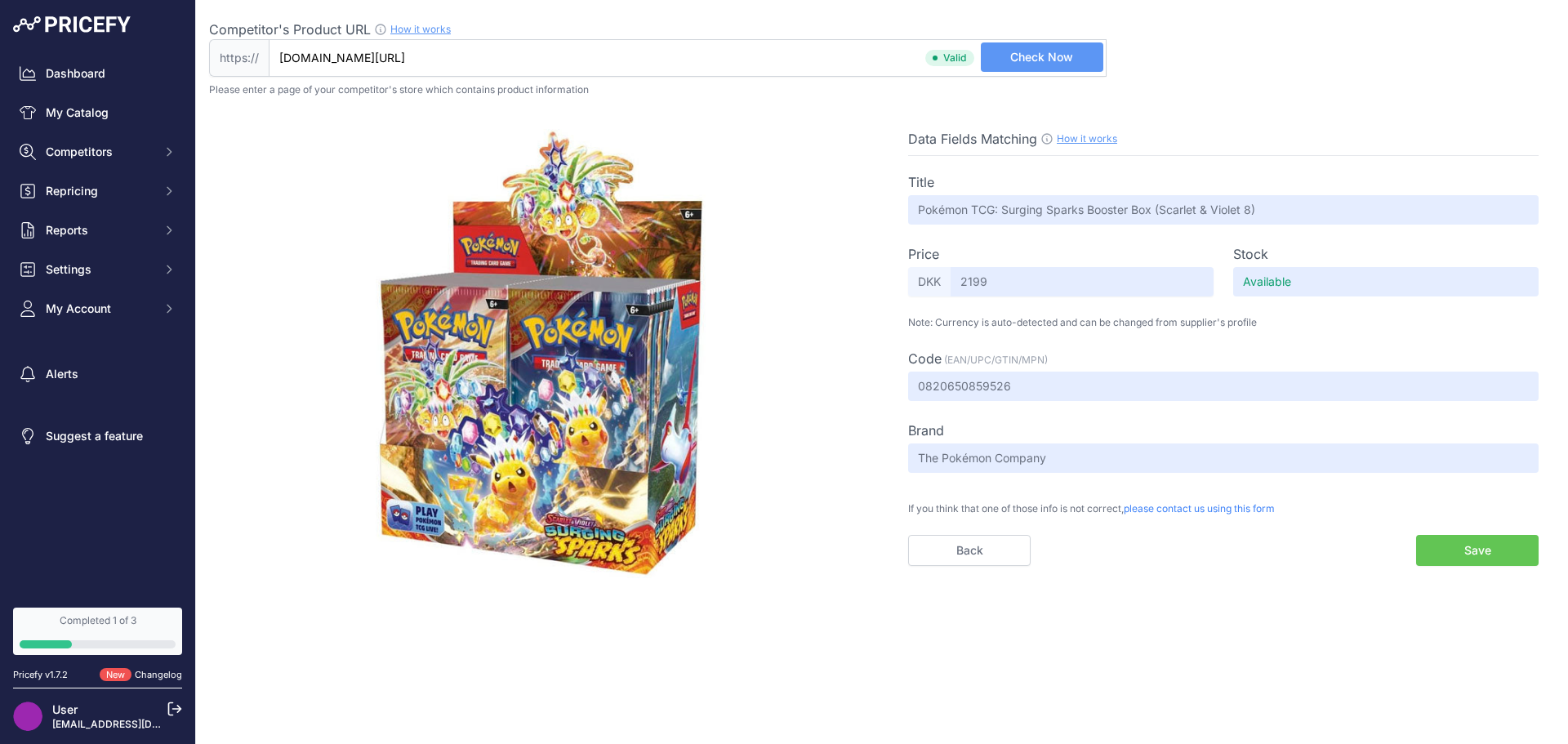
type input "rogerz.dk/products/pokemon-surging-sparks-booster-box"
click at [1030, 62] on span "Check Now" at bounding box center [1042, 58] width 63 height 16
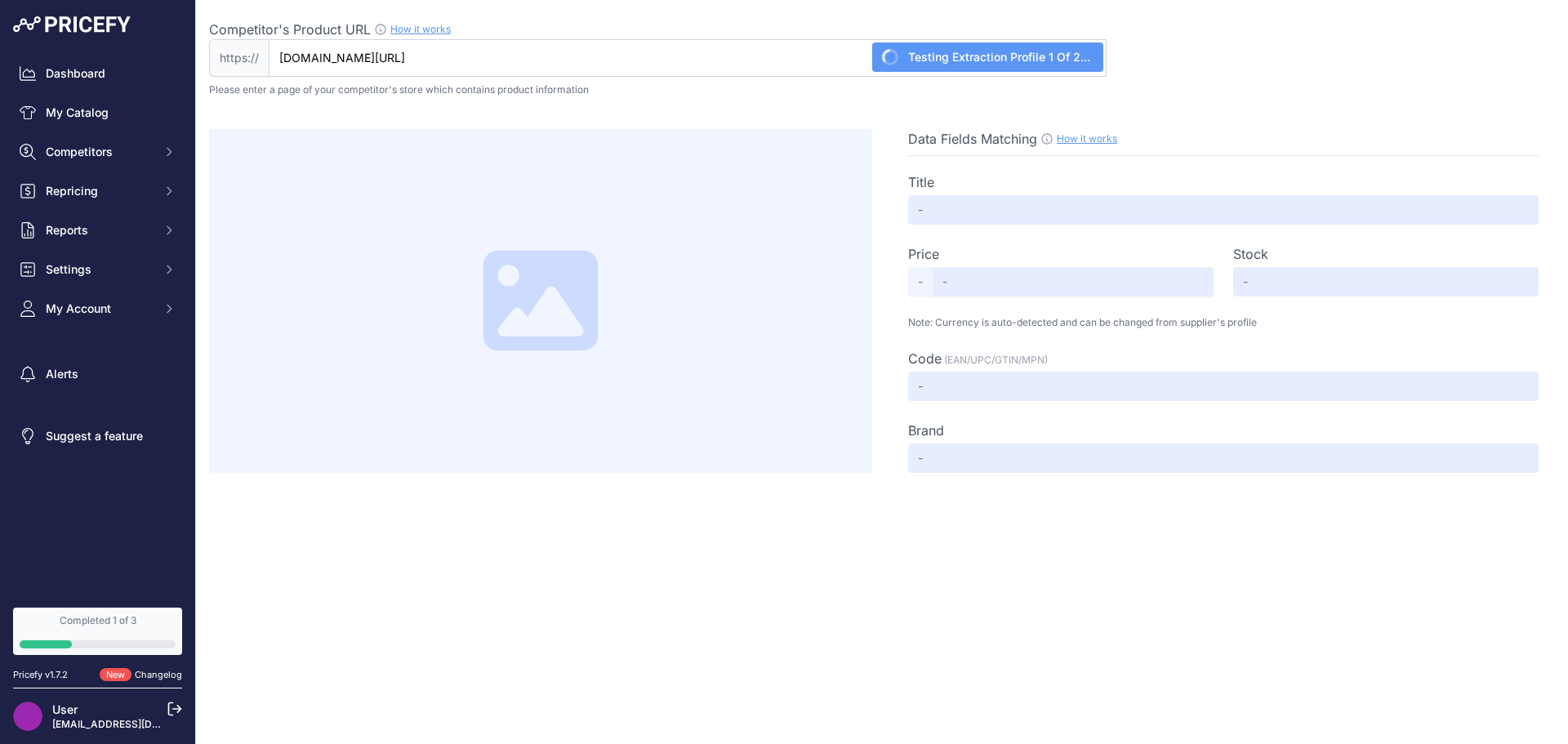
type input "Pokémon TCG: Surging Sparks Booster Box (Scarlet & Violet 8)"
type input "2199"
type input "Available"
type input "0820650859526"
type input "The Pokémon Company"
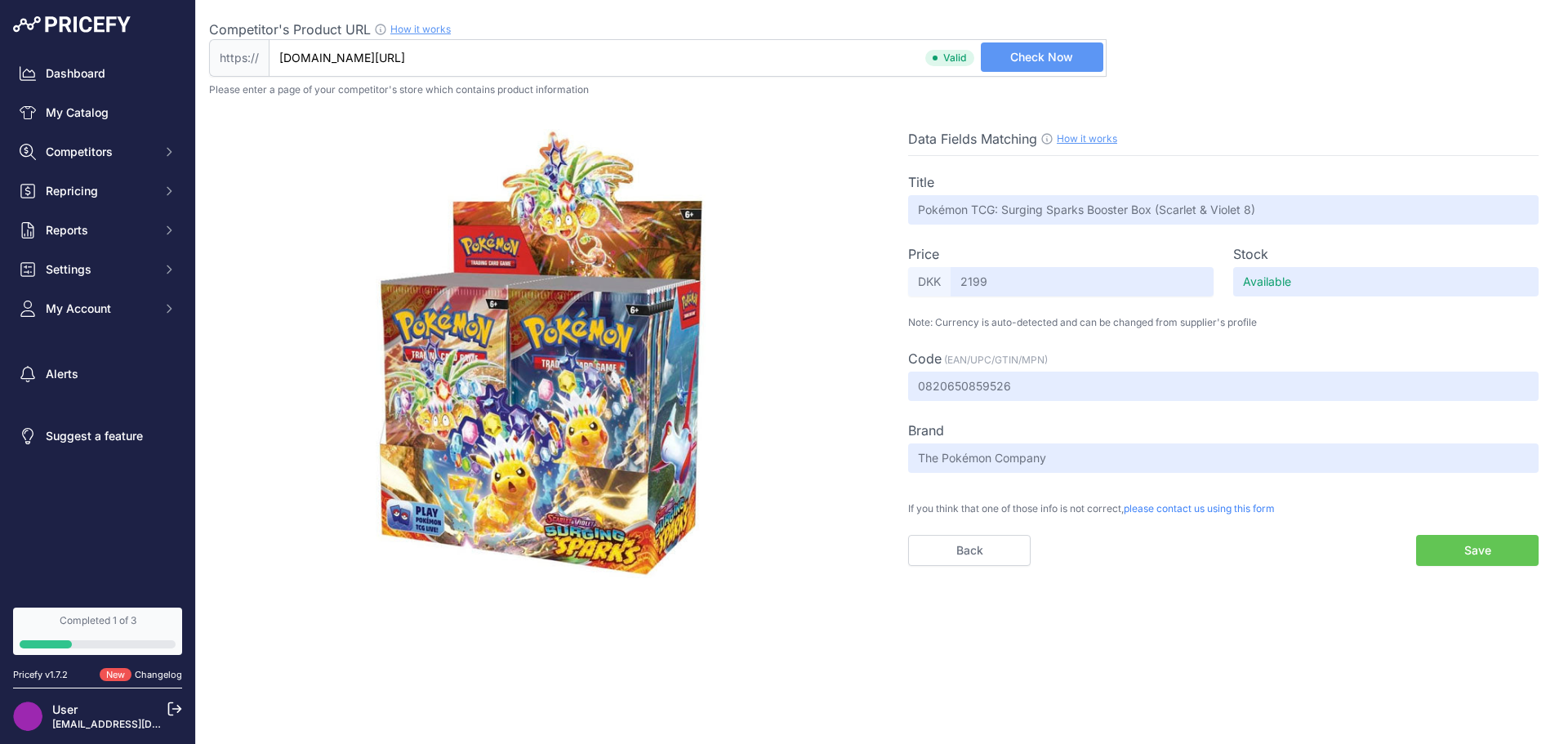
click at [1474, 552] on button "Save" at bounding box center [1478, 550] width 122 height 31
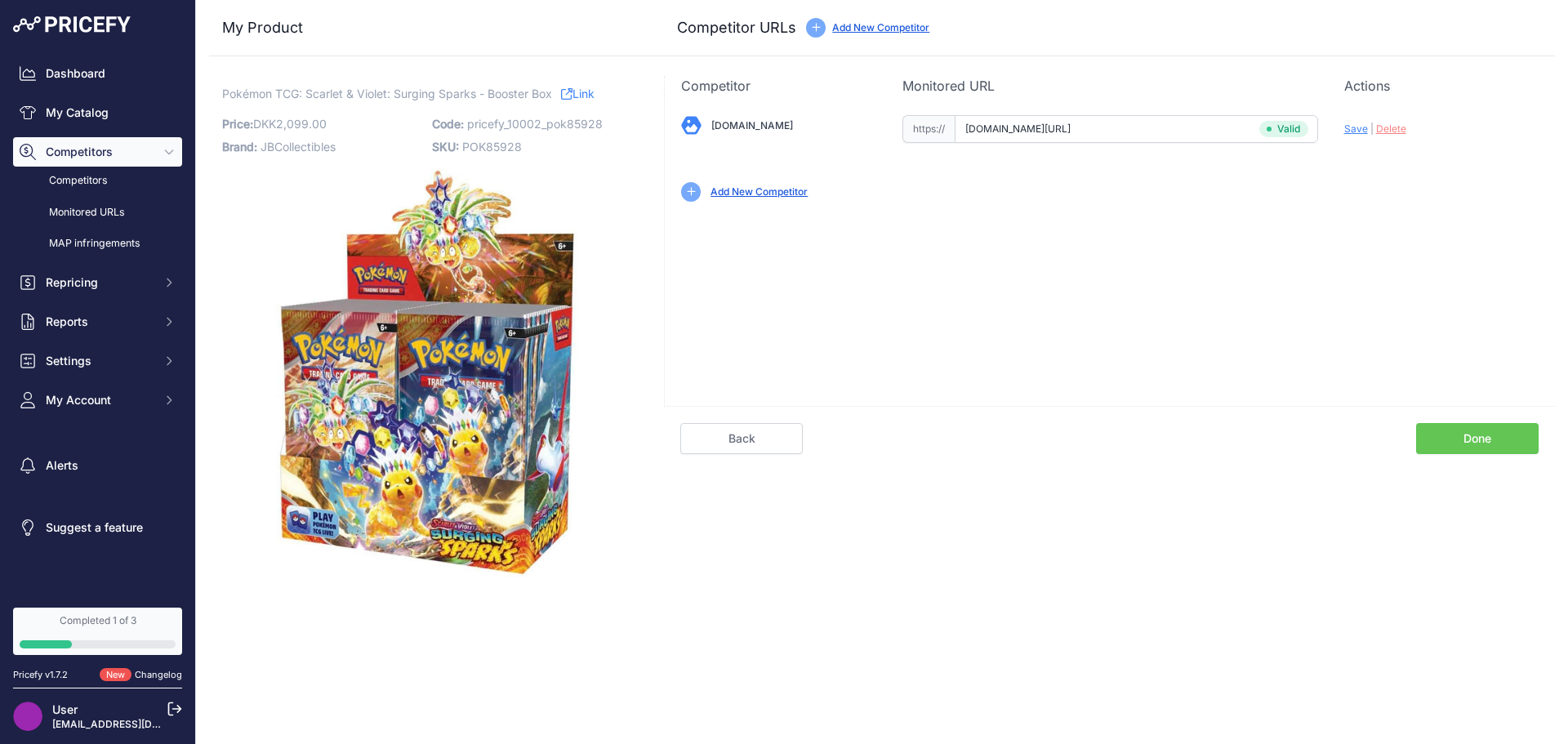
click at [771, 192] on link "Add New Competitor" at bounding box center [759, 191] width 97 height 12
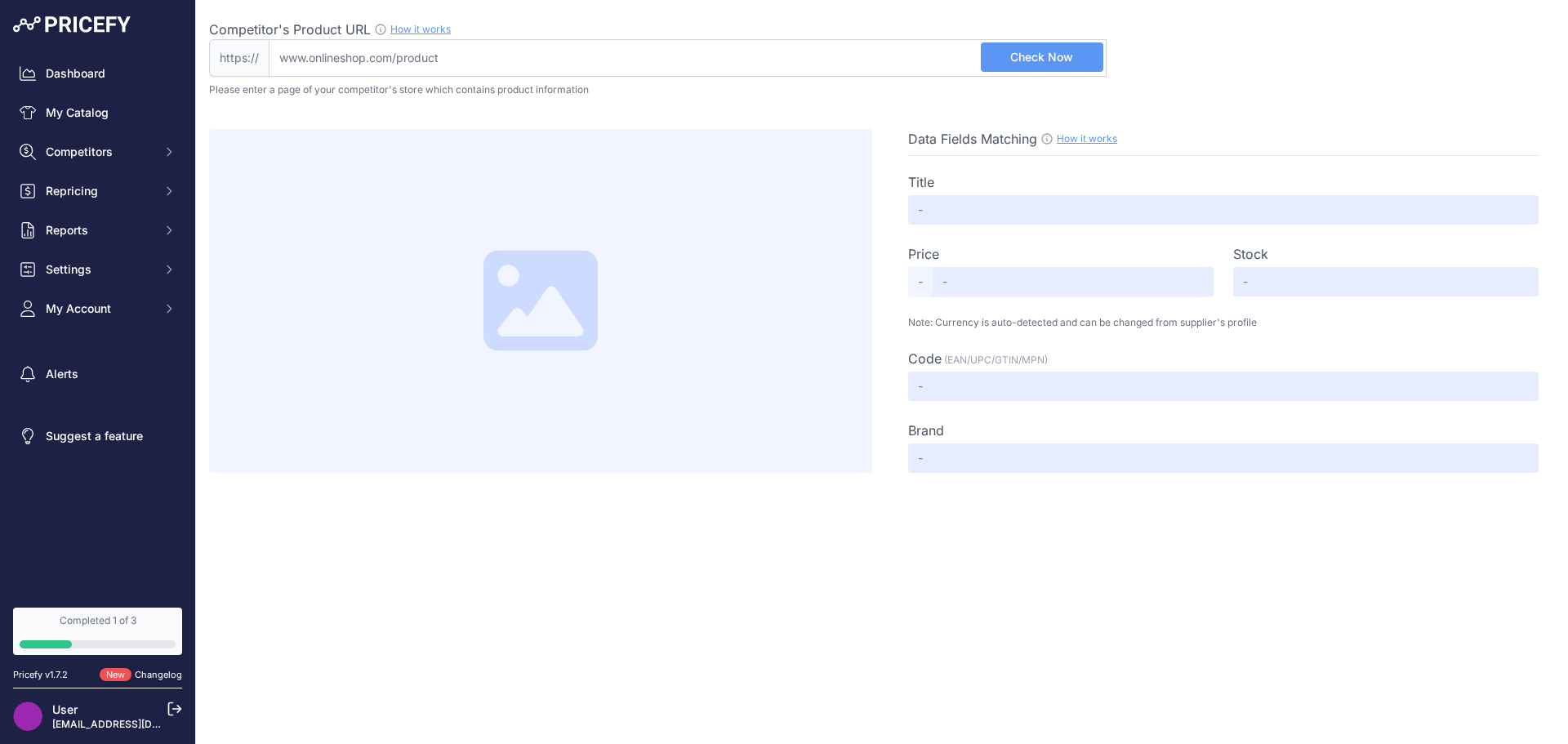
click at [839, 75] on input "Competitor's Product URL How it works In order to create your competitor's extr…" at bounding box center [687, 58] width 838 height 37
click at [826, 66] on input "Competitor's Product URL How it works In order to create your competitor's extr…" at bounding box center [687, 58] width 838 height 37
paste input "[URL][DOMAIN_NAME]"
click at [766, 49] on input "[URL][DOMAIN_NAME]" at bounding box center [687, 58] width 838 height 37
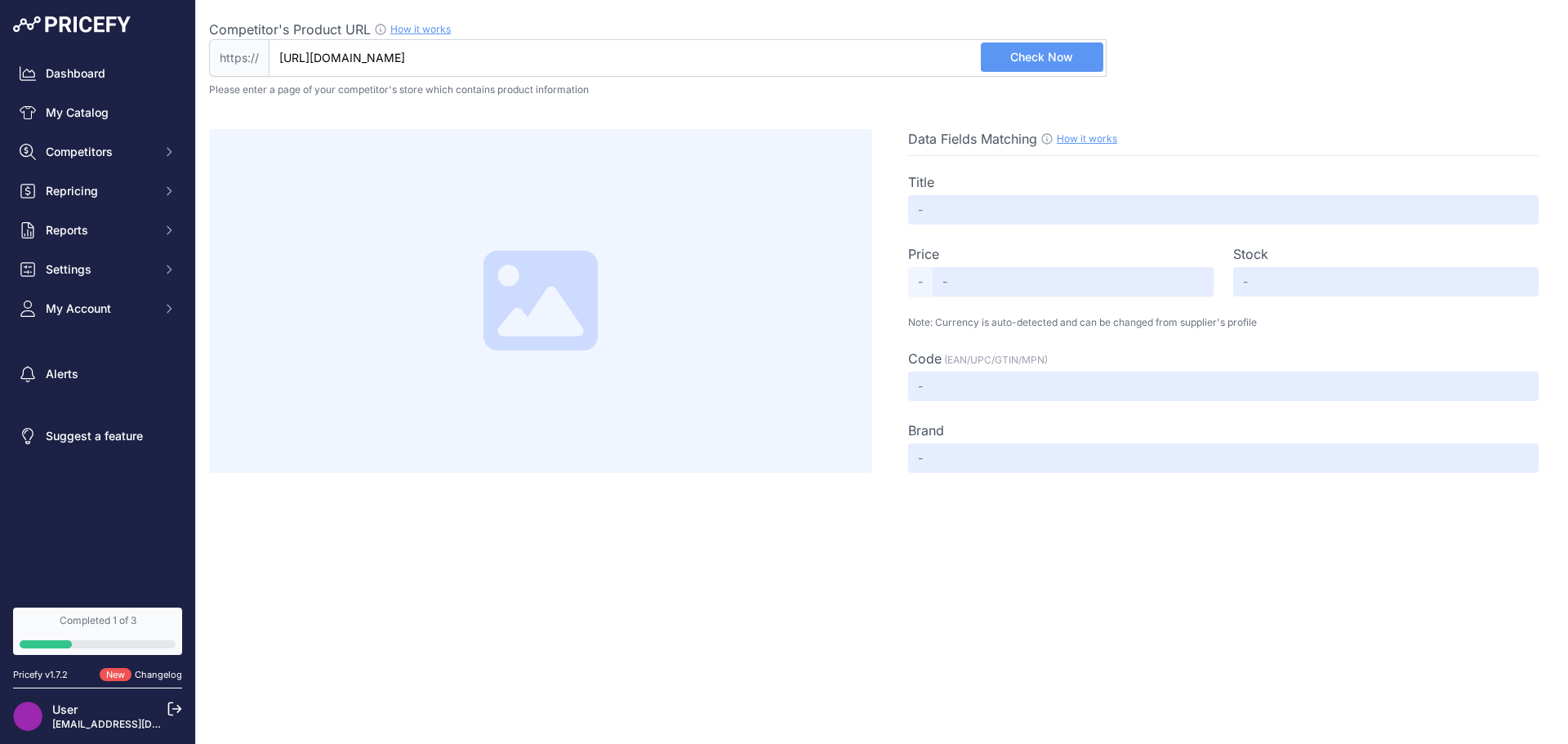
scroll to position [0, 0]
drag, startPoint x: 318, startPoint y: 52, endPoint x: 50, endPoint y: 34, distance: 268.6
click at [50, 34] on div "Dashboard My Catalog Competitors Competitors Monitored URLs MAP infringements R…" at bounding box center [784, 372] width 1568 height 744
click at [489, 59] on input "[URL][DOMAIN_NAME]" at bounding box center [687, 58] width 838 height 37
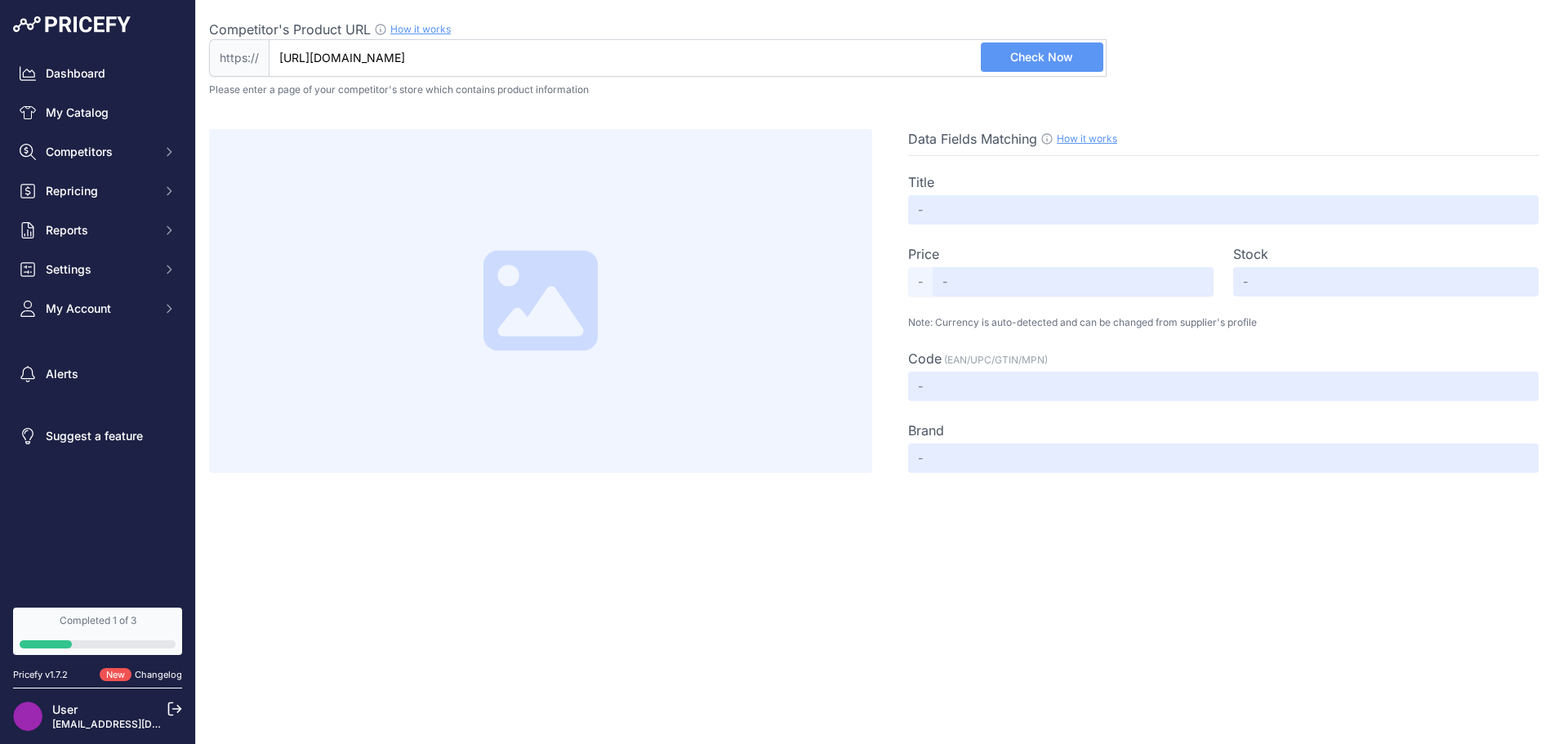
drag, startPoint x: 695, startPoint y: 58, endPoint x: 1428, endPoint y: 122, distance: 735.8
click at [1428, 122] on div "Competitor's Product URL How it works In order to create your competitor's extr…" at bounding box center [882, 237] width 1346 height 473
type input "[DOMAIN_NAME][URL]"
click at [1061, 57] on span "Check Now" at bounding box center [1042, 58] width 63 height 16
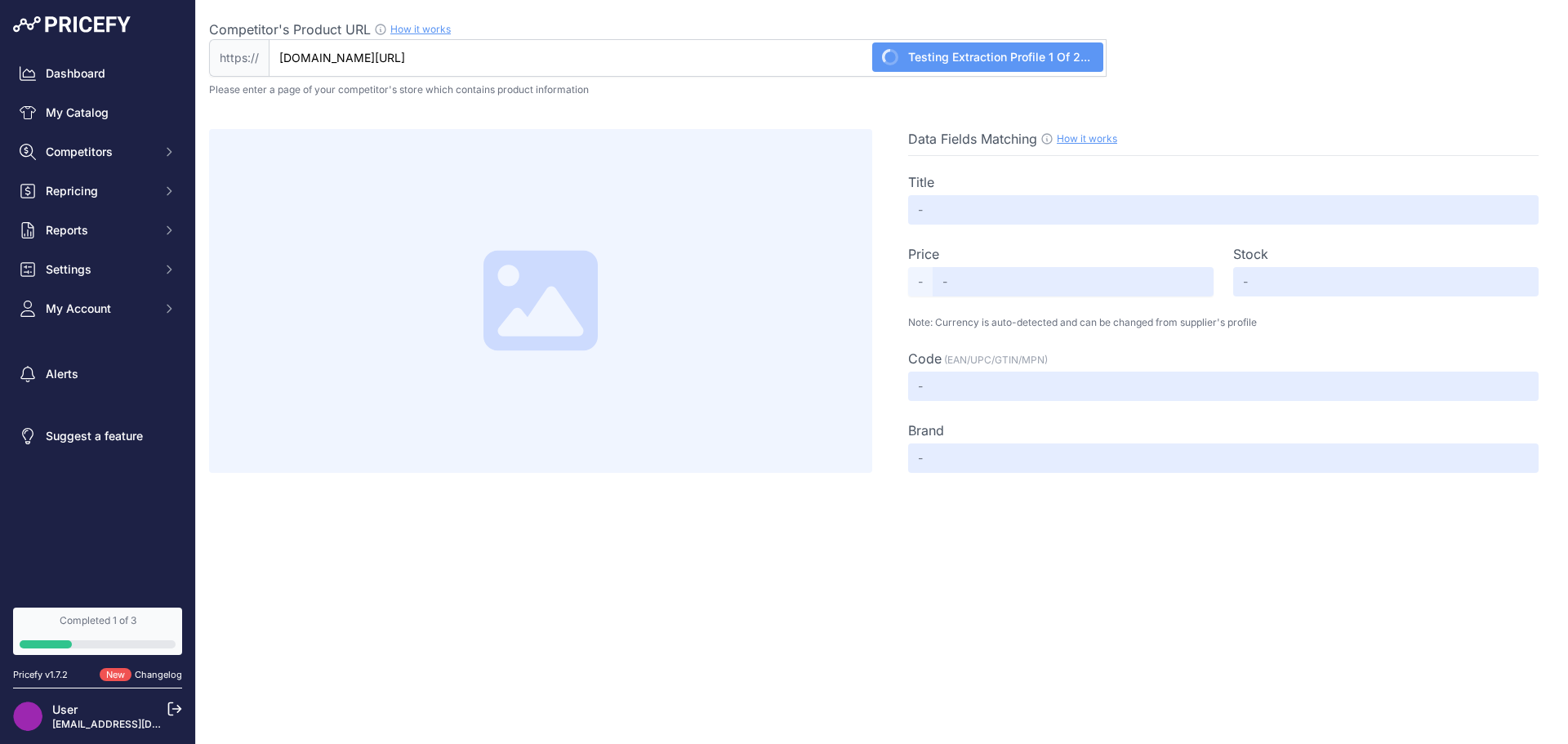
type input "Booster Box (36 stk.) - SV08 Surging Sparks"
type input "2199.95"
type input "Not Found"
type input "11300004"
type input "Not Found"
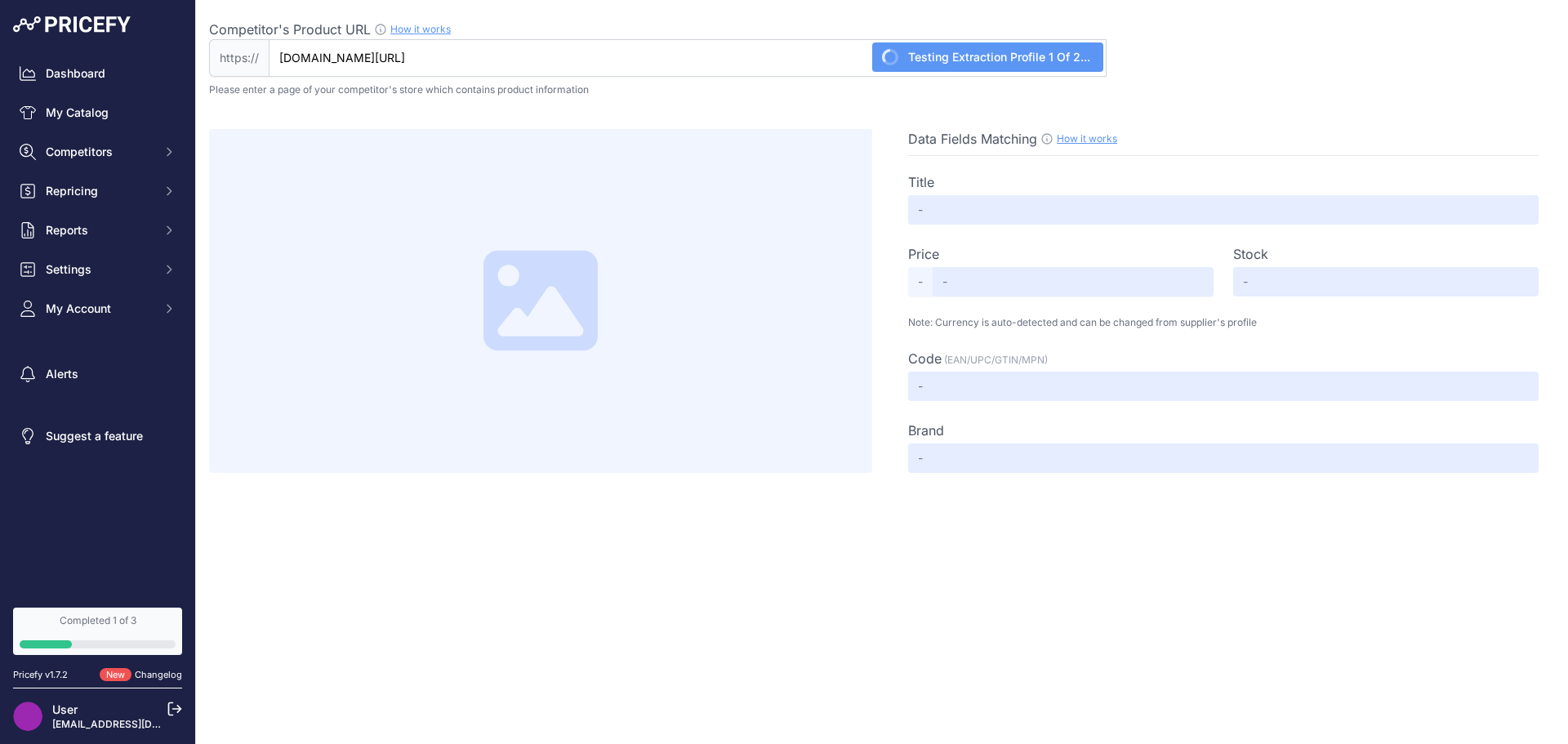
type input "DKK"
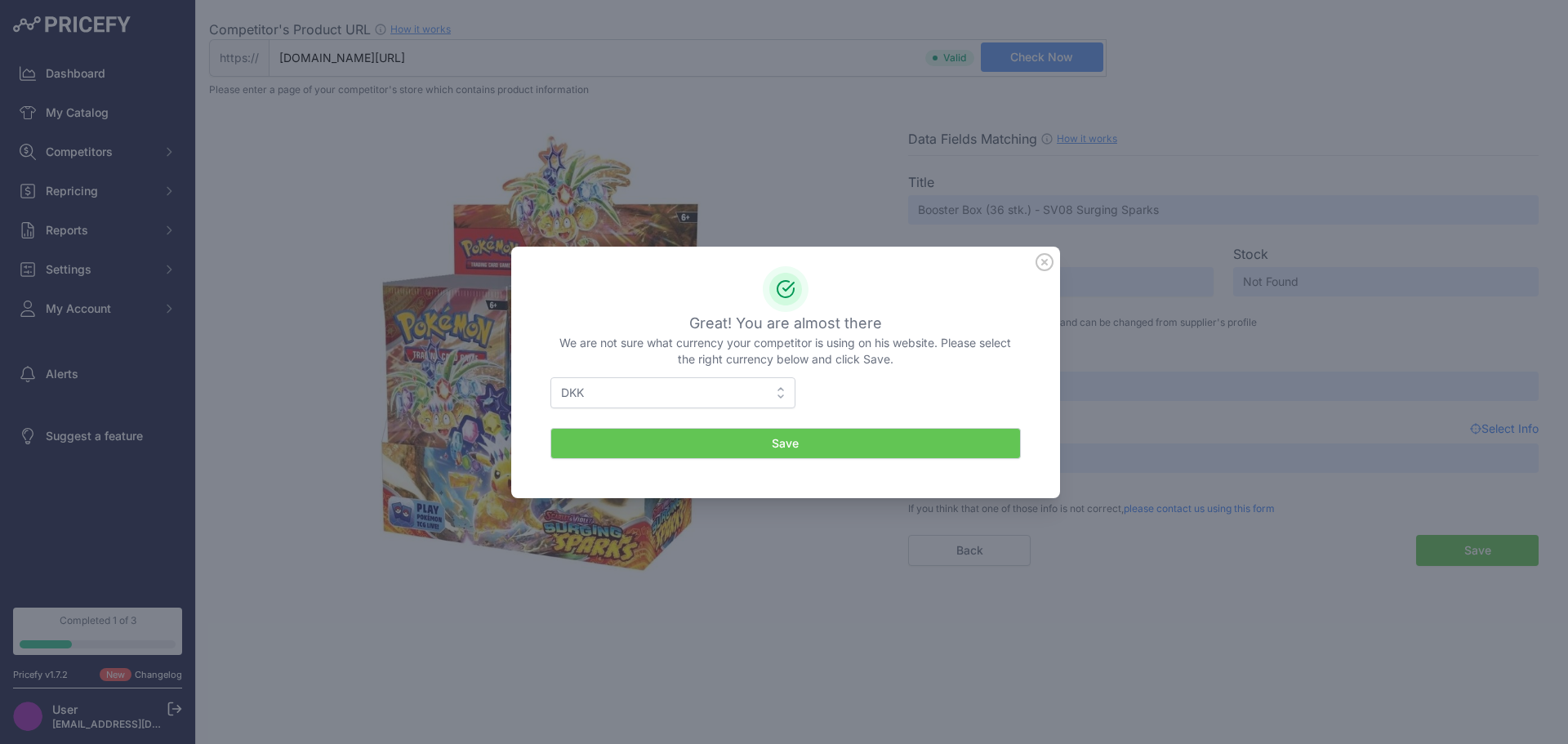
click at [821, 444] on button "Save" at bounding box center [785, 443] width 471 height 31
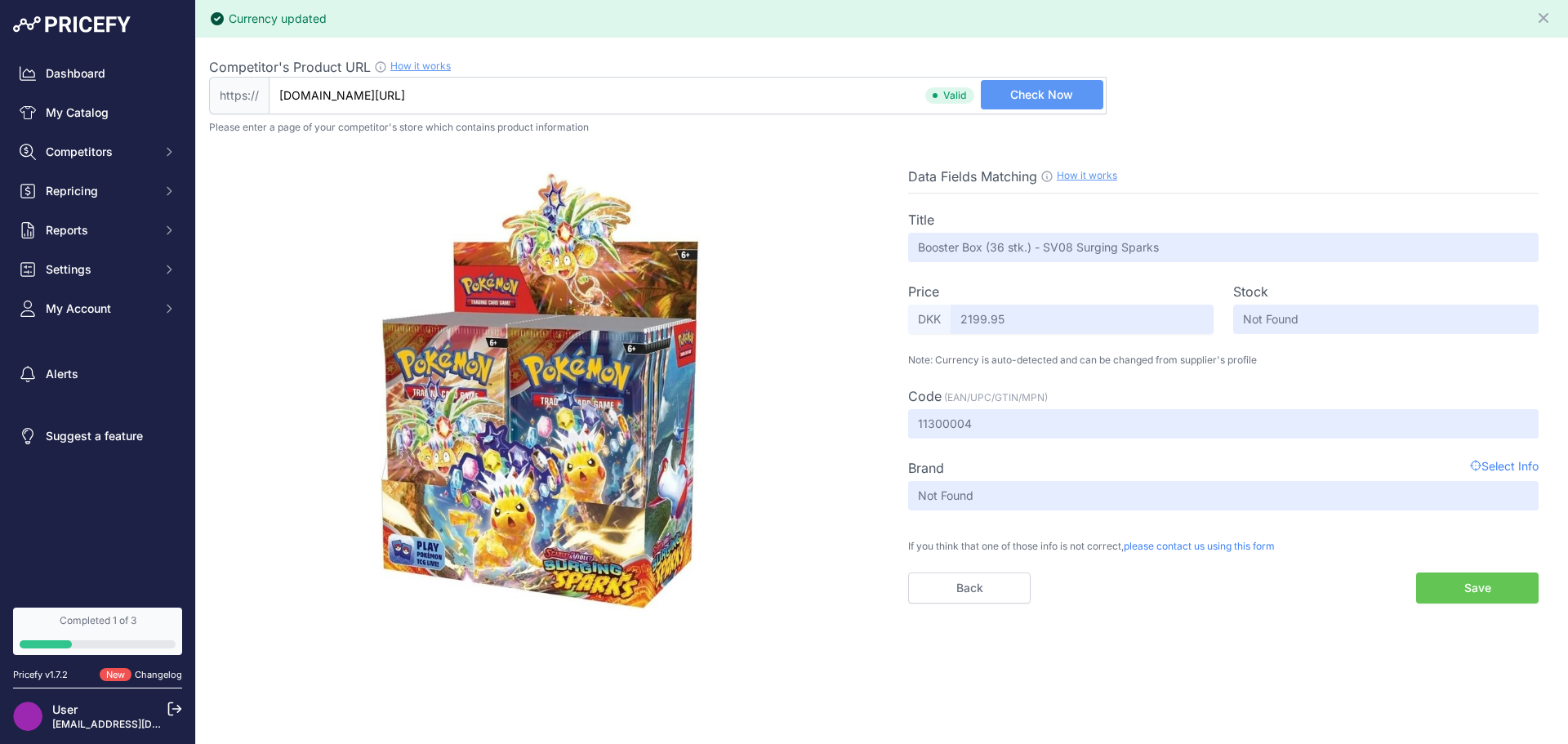
click at [1458, 590] on button "Save" at bounding box center [1478, 589] width 122 height 31
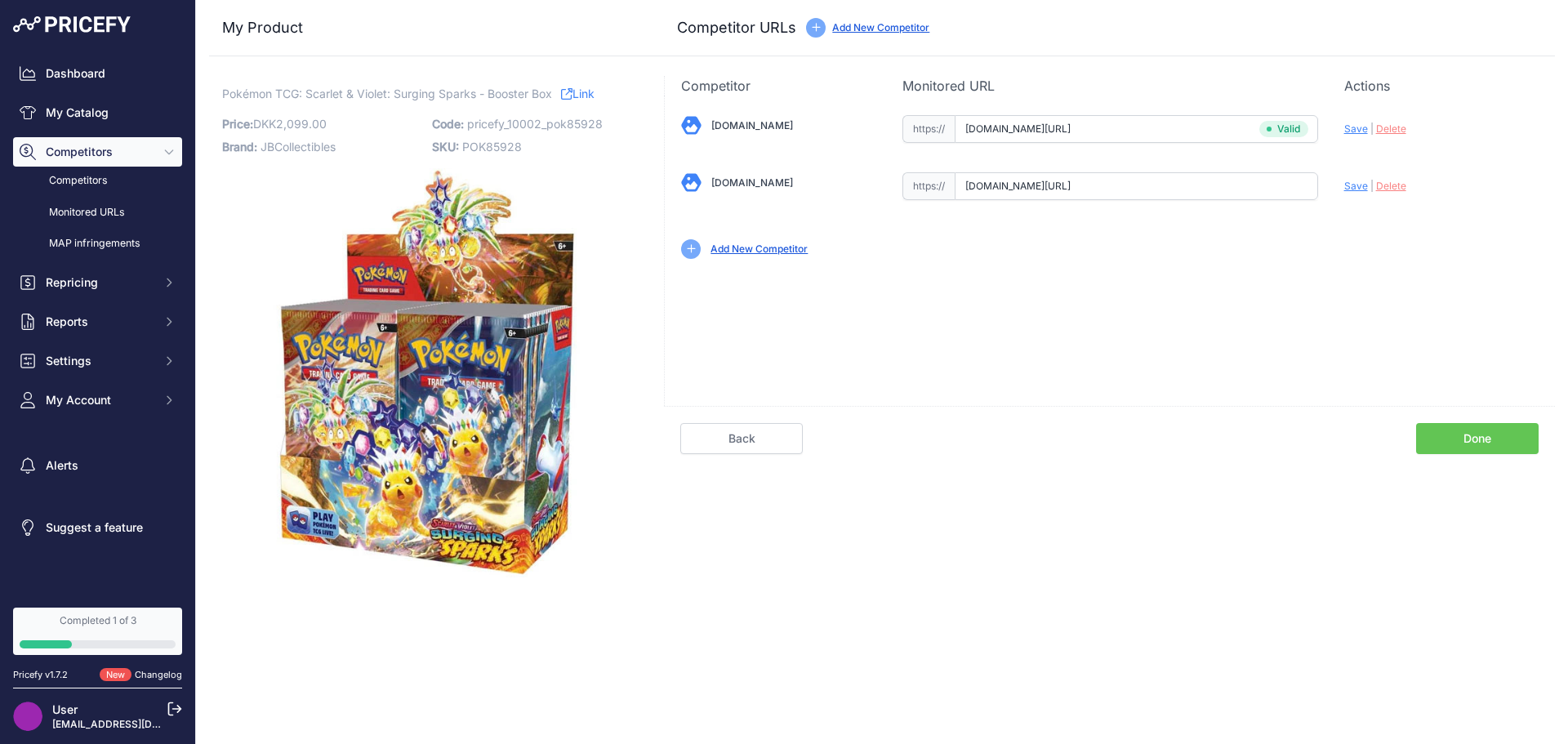
click at [1459, 439] on link "Done" at bounding box center [1478, 439] width 122 height 31
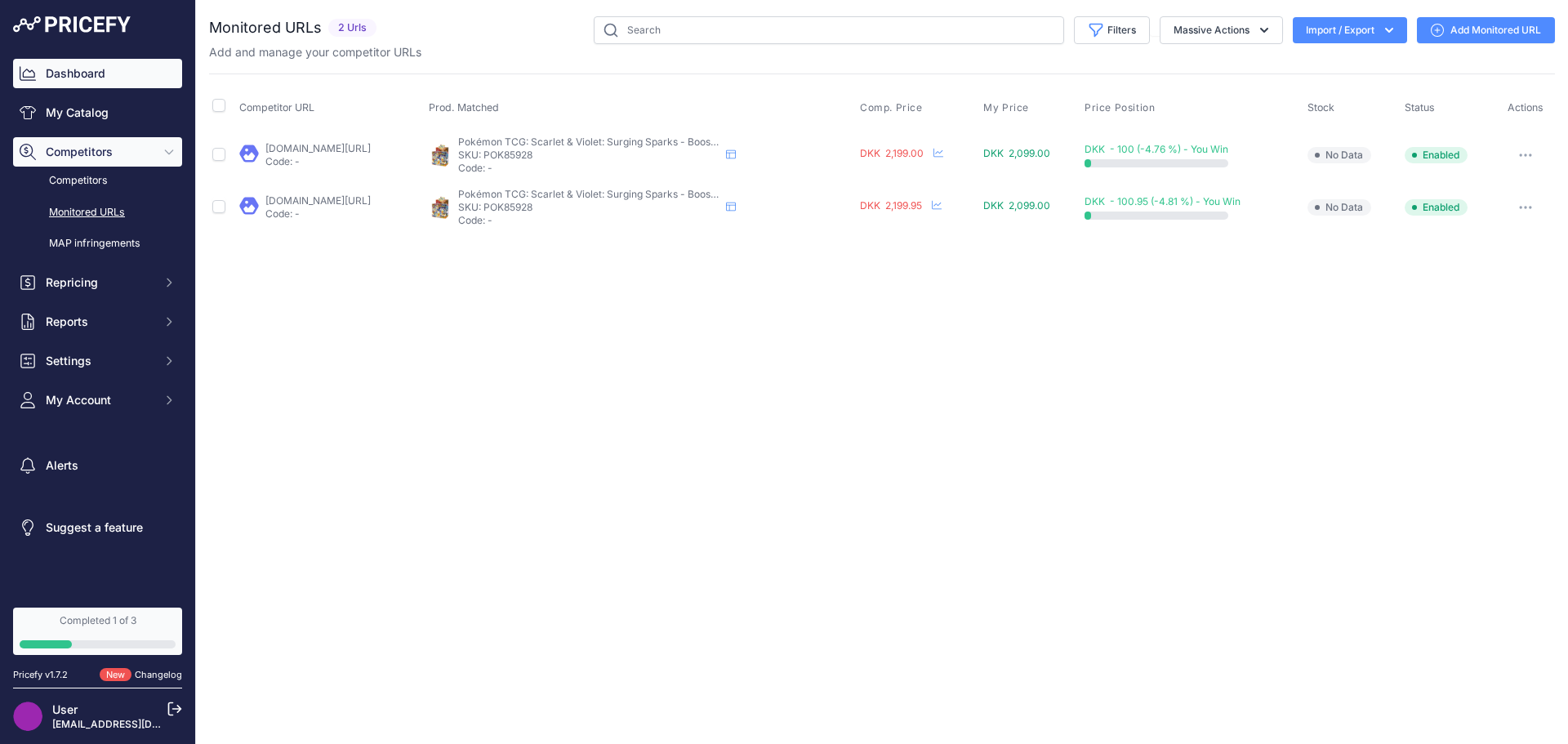
click at [100, 78] on link "Dashboard" at bounding box center [97, 73] width 169 height 29
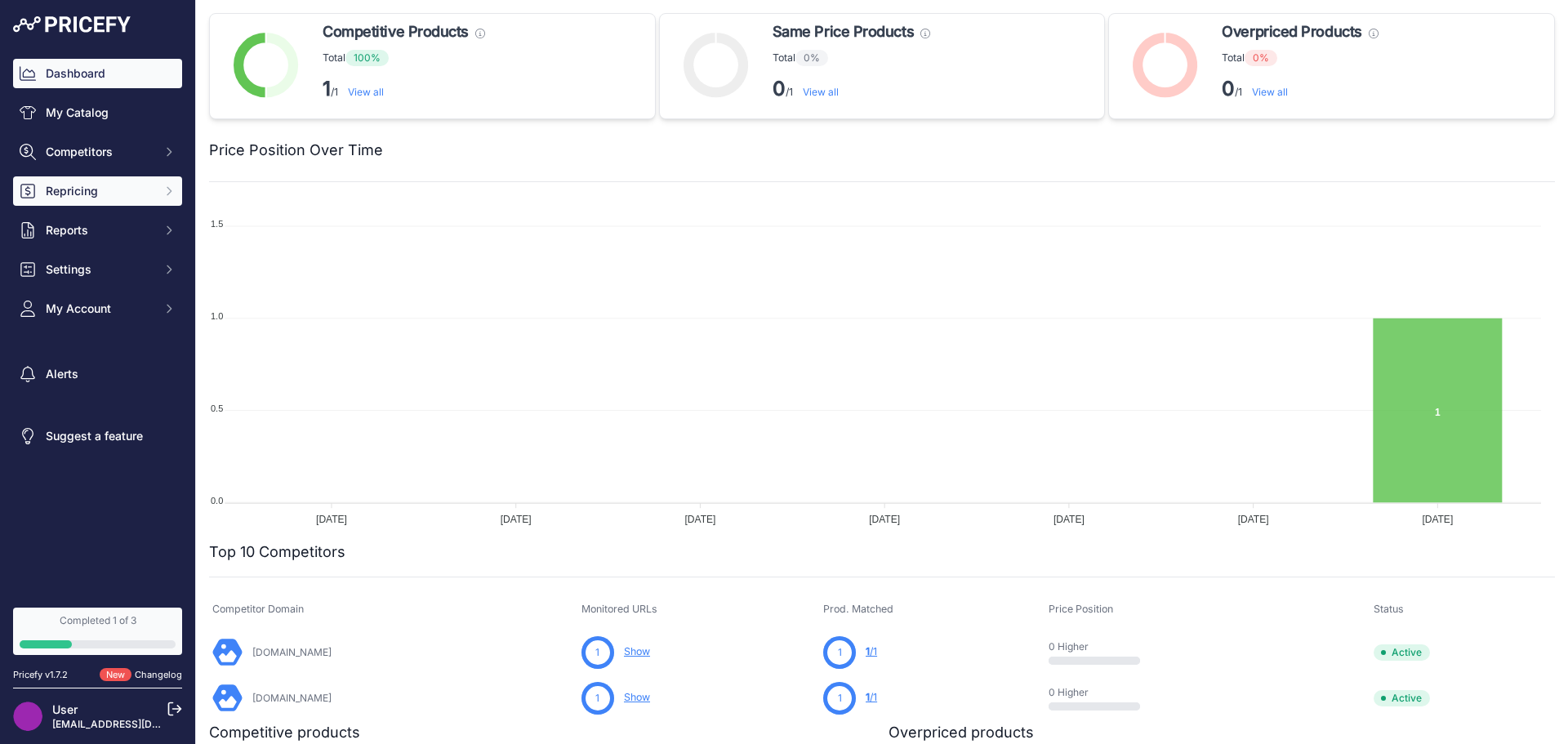
click at [116, 188] on span "Repricing" at bounding box center [99, 191] width 107 height 16
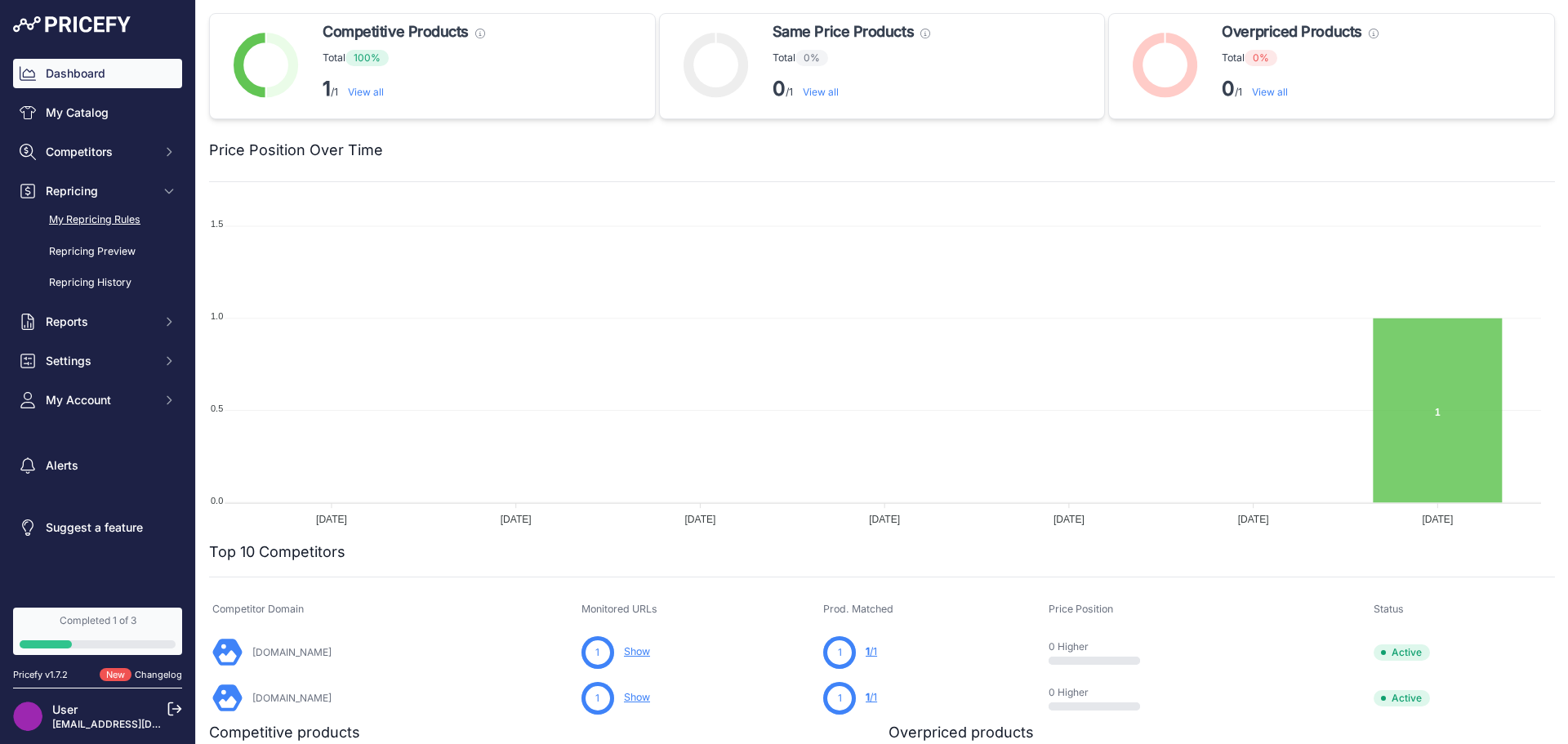
click at [117, 223] on link "My Repricing Rules" at bounding box center [97, 219] width 169 height 28
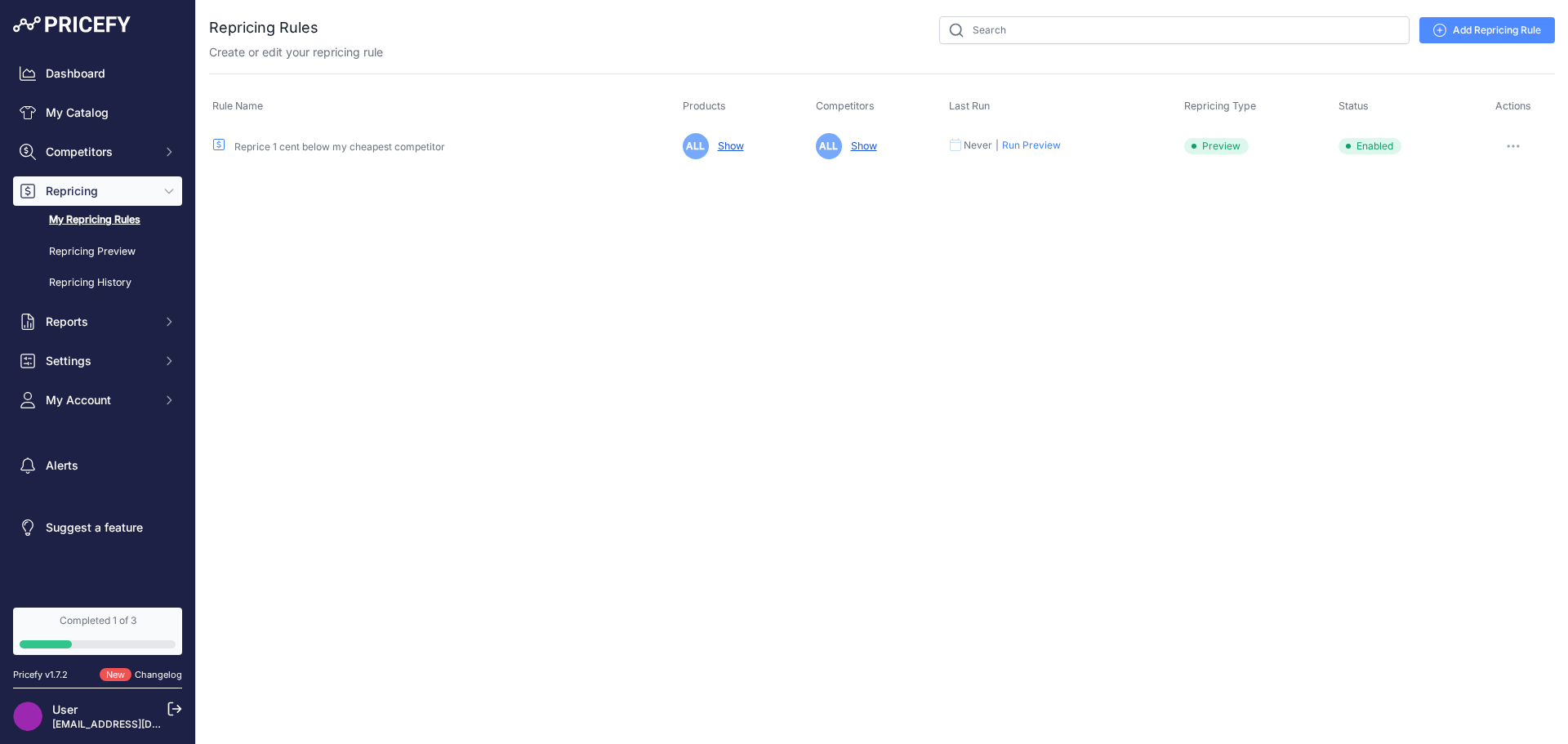
click at [1022, 146] on button "Run Preview" at bounding box center [1032, 145] width 58 height 13
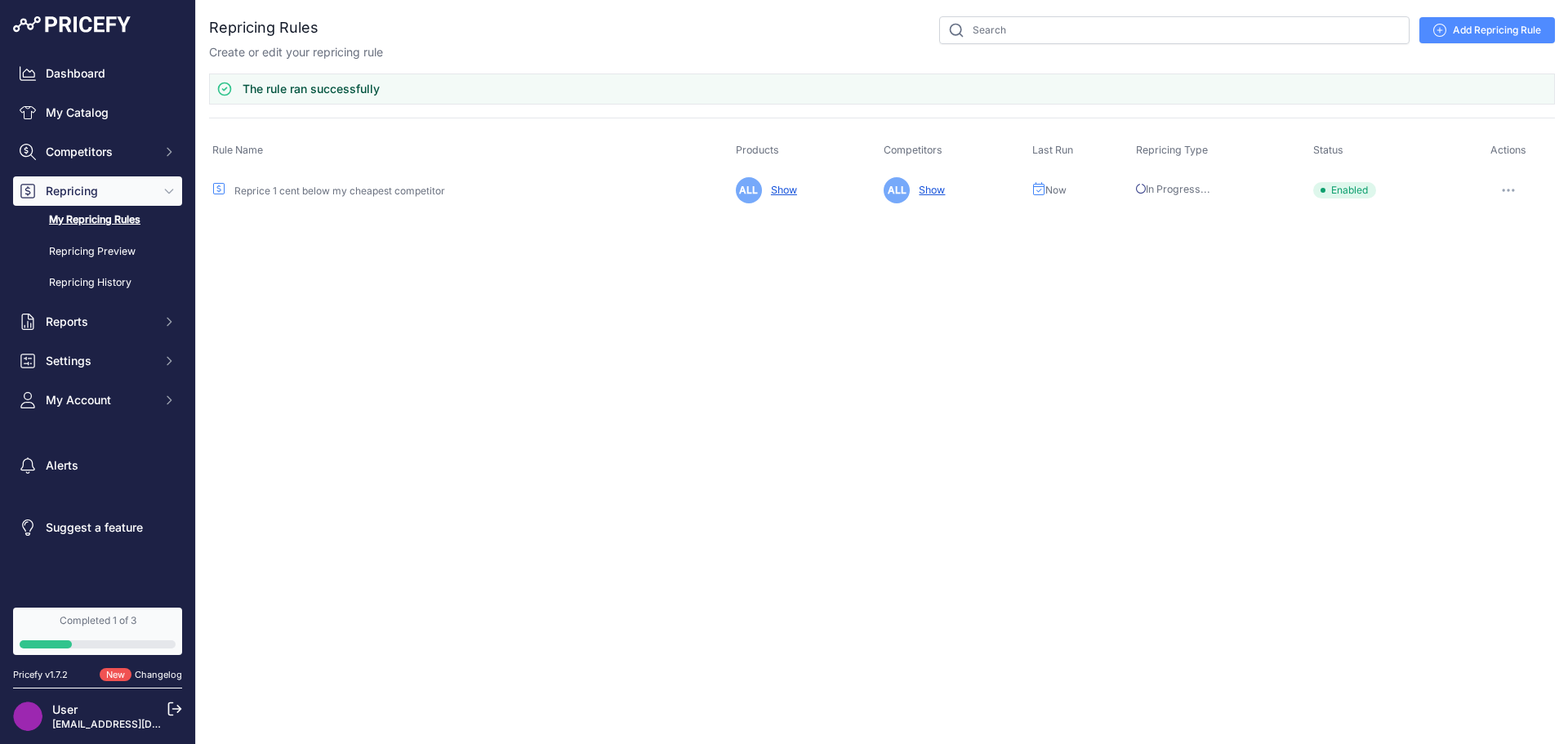
click at [928, 190] on link "Show" at bounding box center [928, 189] width 33 height 12
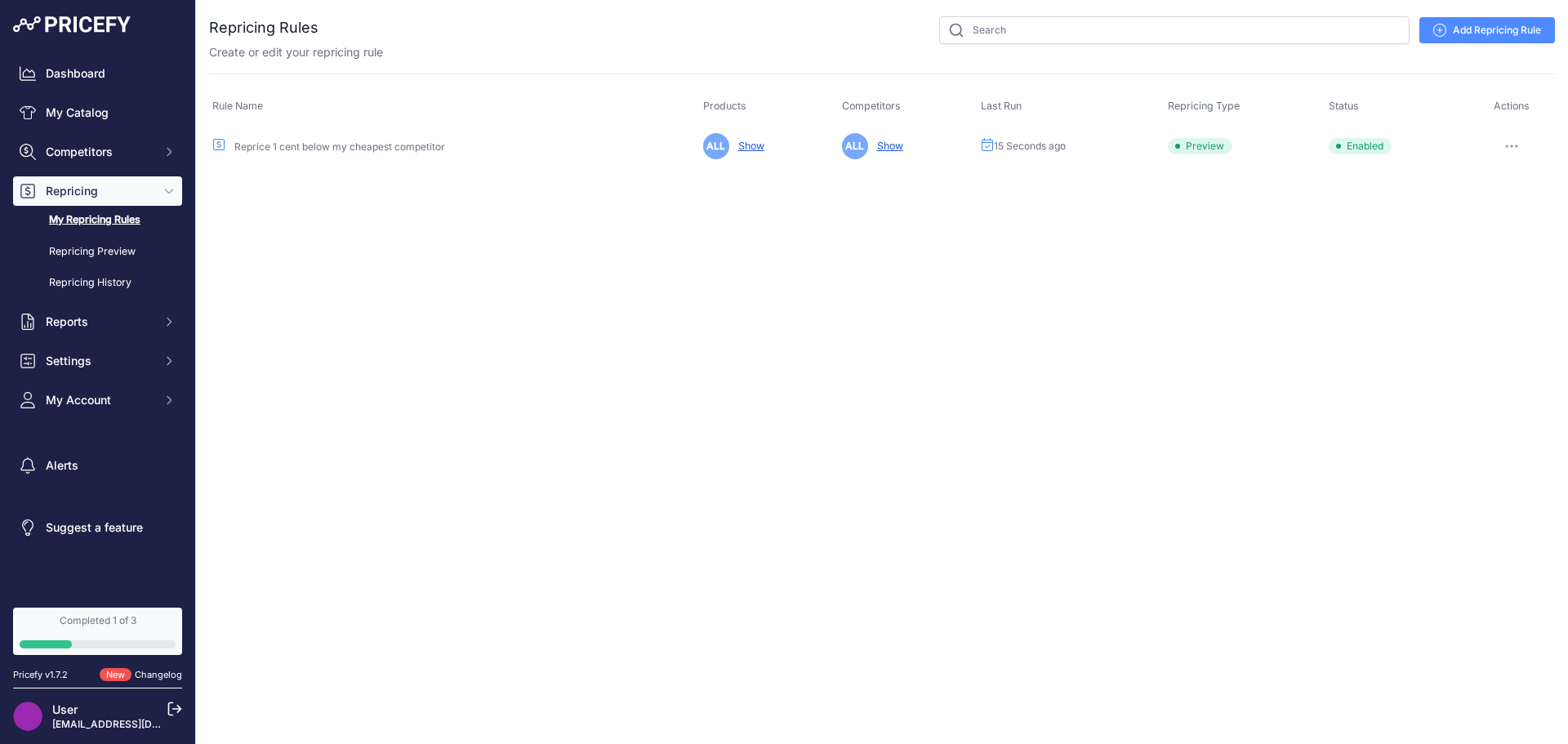
click at [889, 147] on link "Show" at bounding box center [887, 145] width 33 height 12
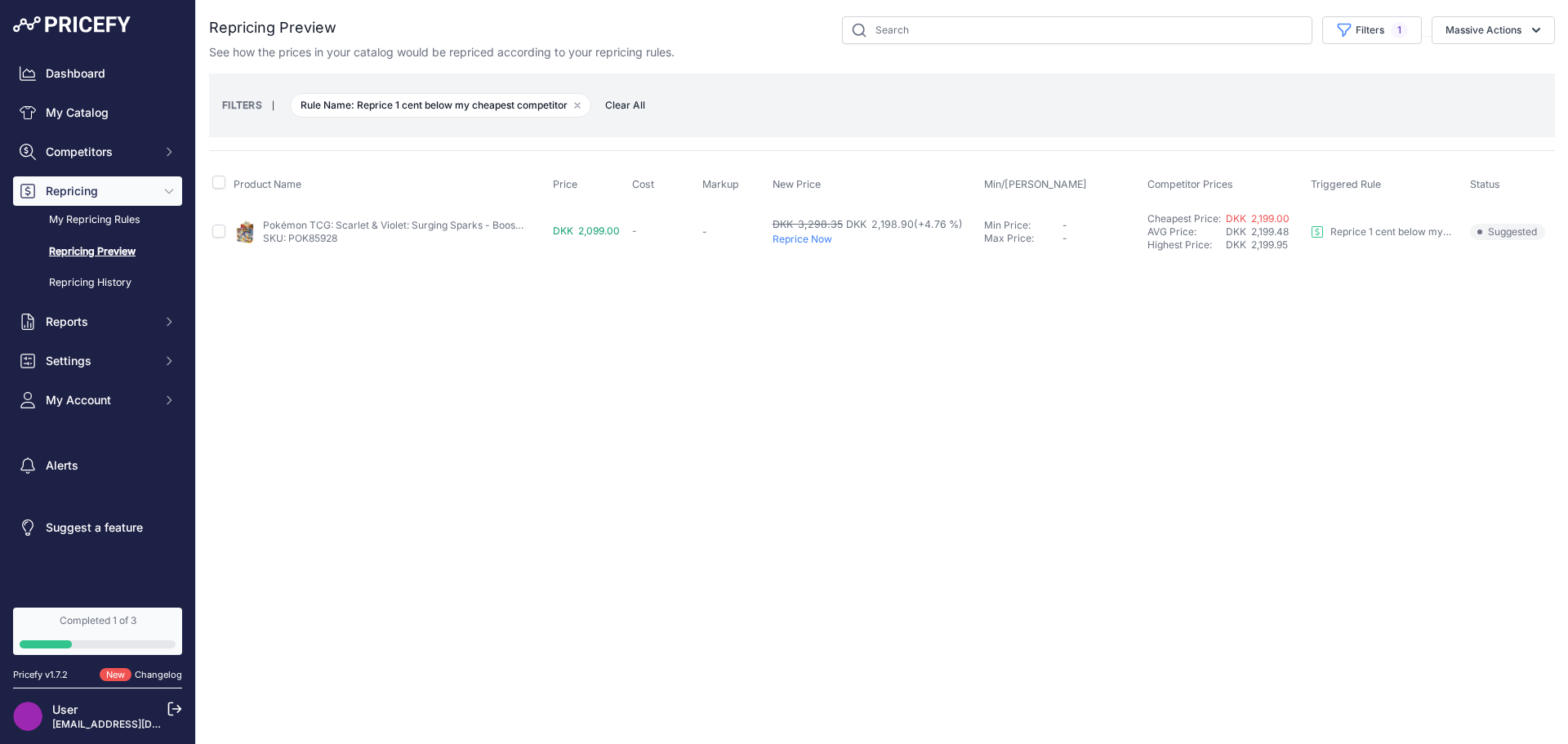
click at [1160, 351] on div "Close You are not connected to the internet." at bounding box center [883, 372] width 1372 height 744
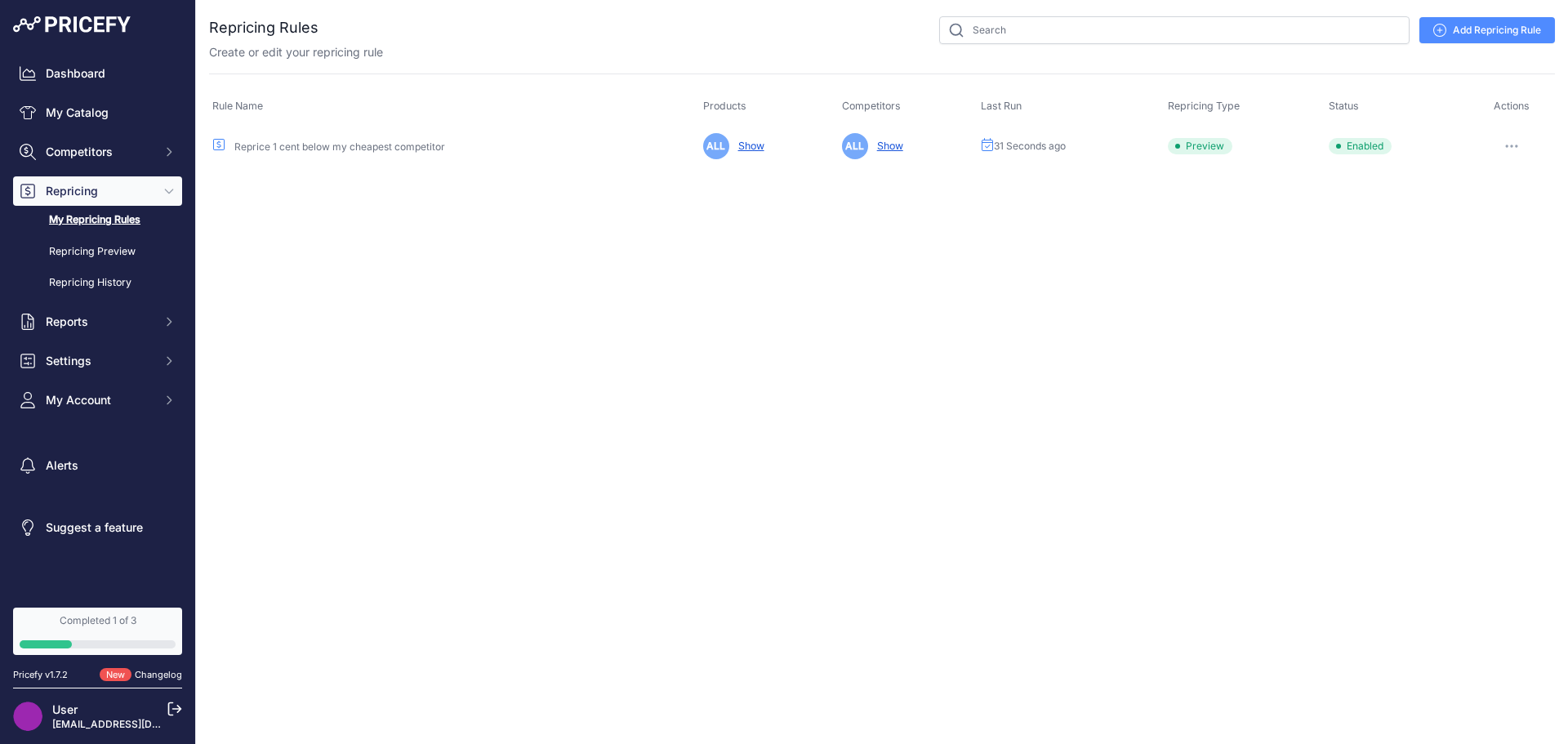
click at [748, 148] on link "Show" at bounding box center [748, 145] width 33 height 12
